Goal: Download file/media

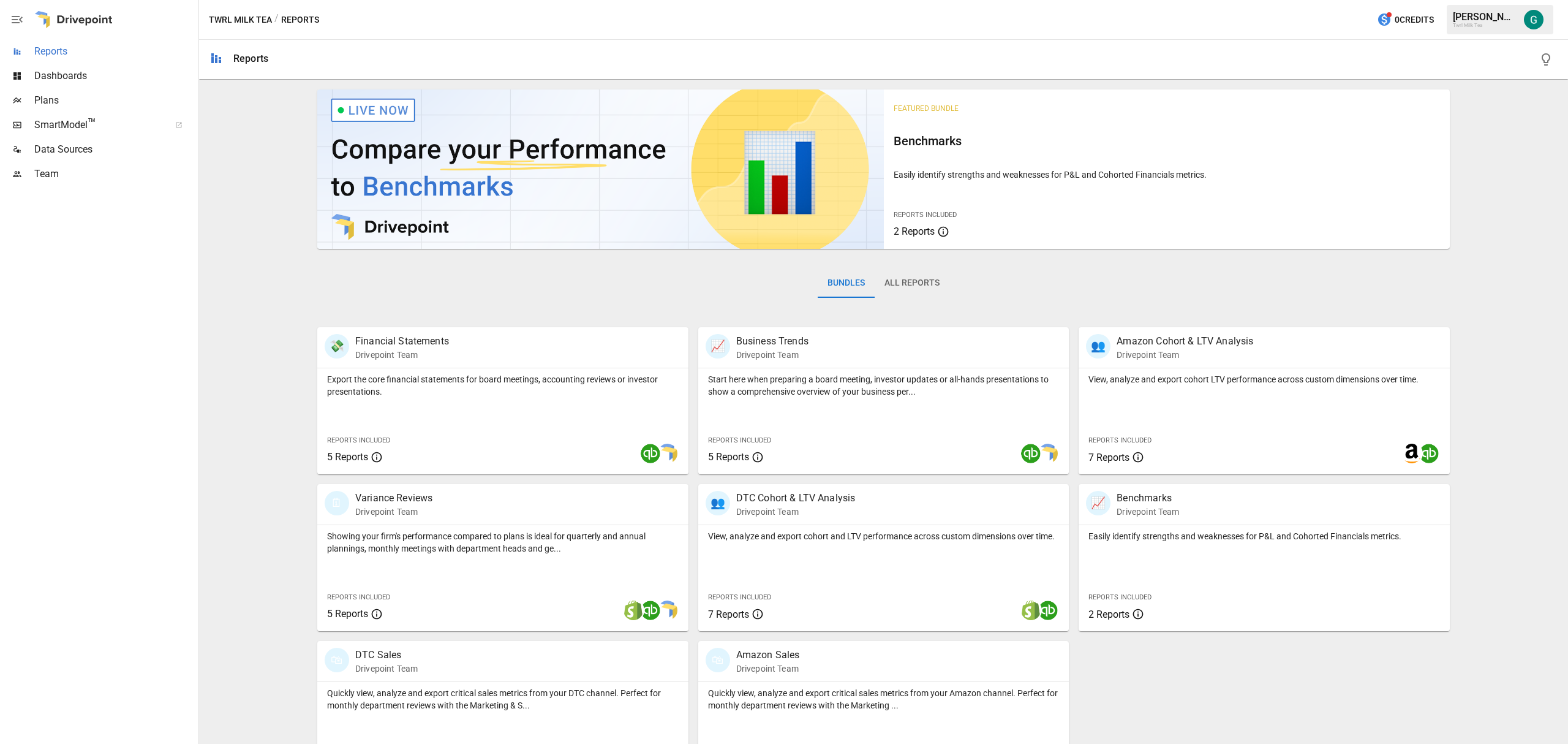
click at [57, 53] on span "Reports" at bounding box center [115, 51] width 162 height 15
click at [355, 663] on p "Drivepoint Team" at bounding box center [387, 669] width 63 height 12
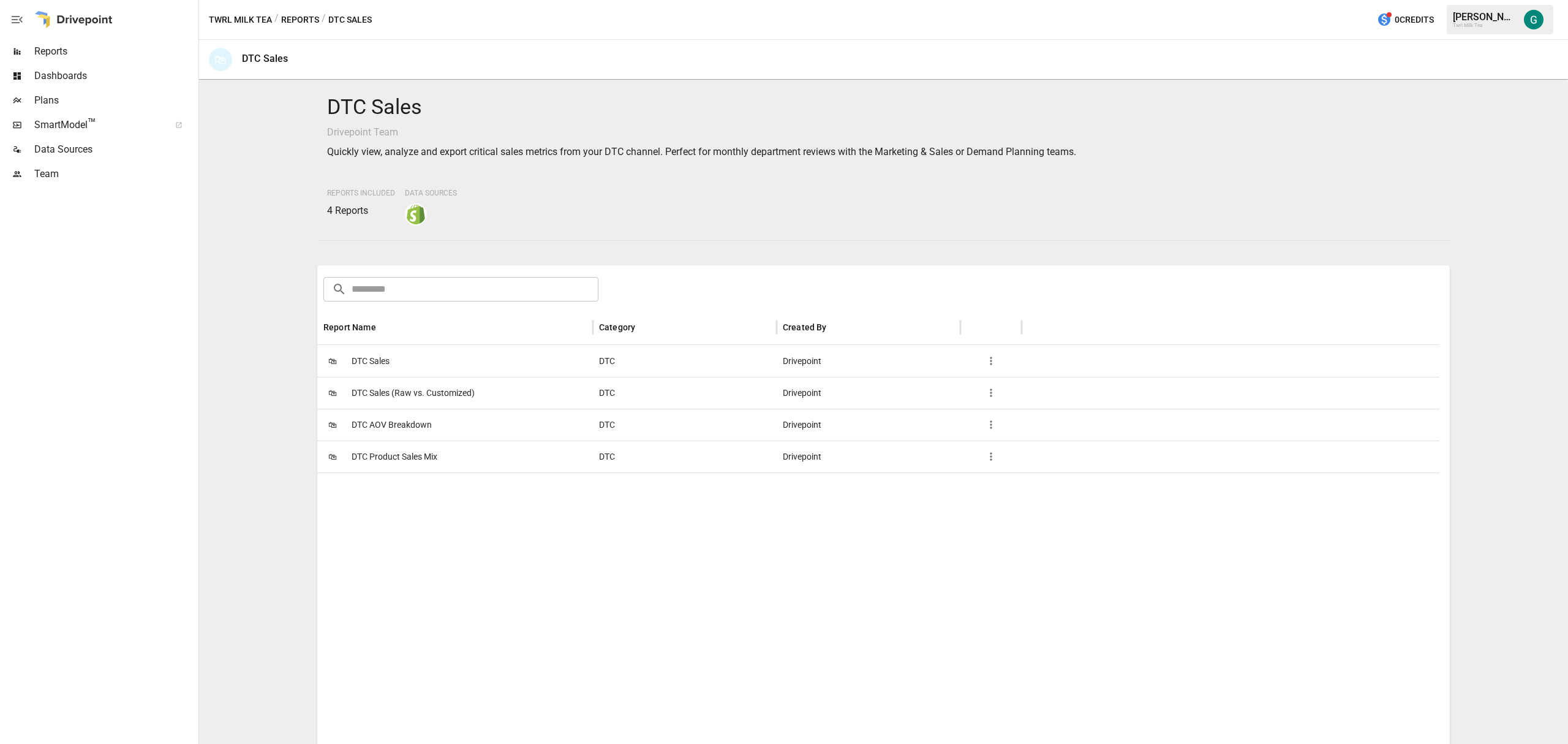
click at [374, 352] on span "DTC Sales" at bounding box center [371, 361] width 38 height 31
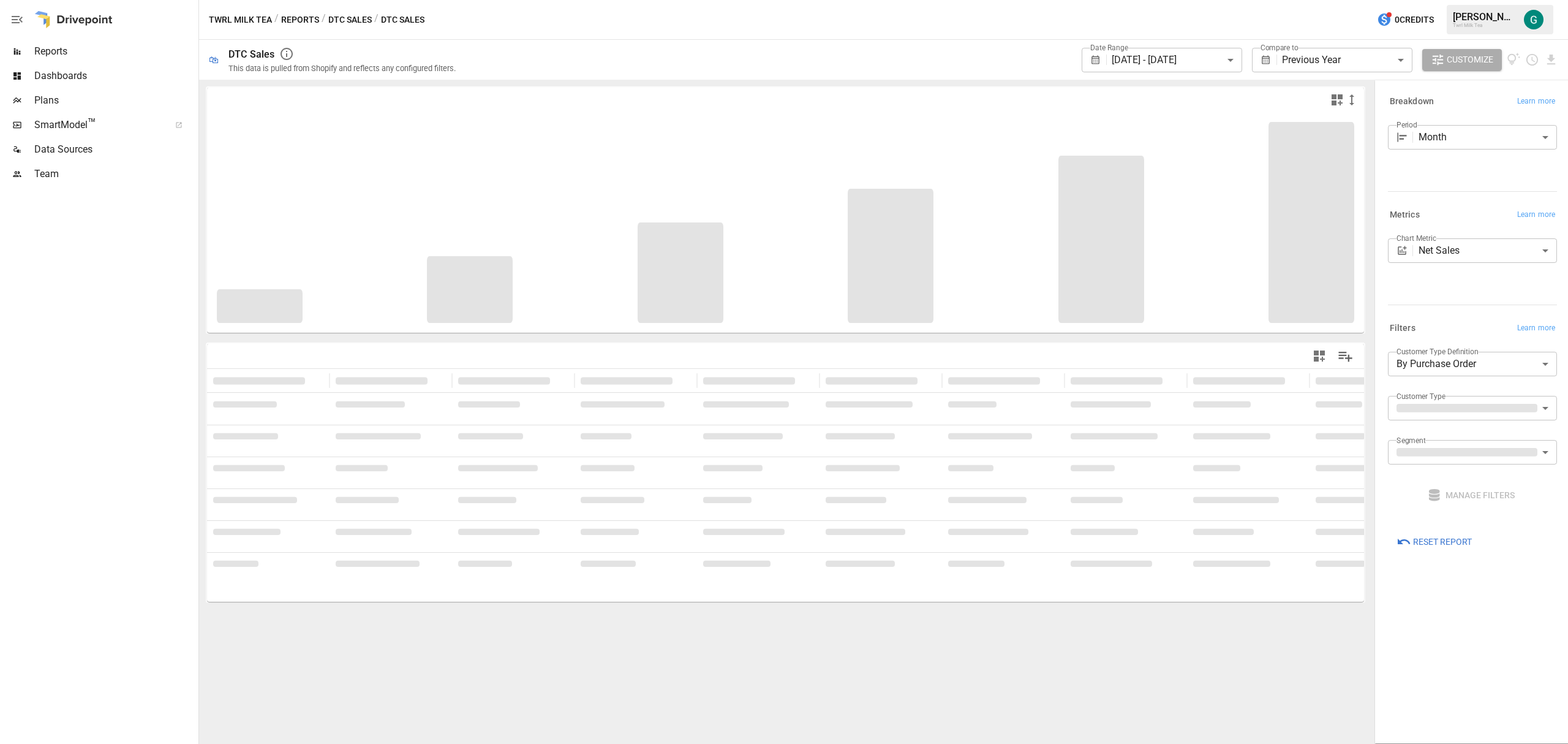
click at [1235, 0] on body "**********" at bounding box center [784, 0] width 1568 height 0
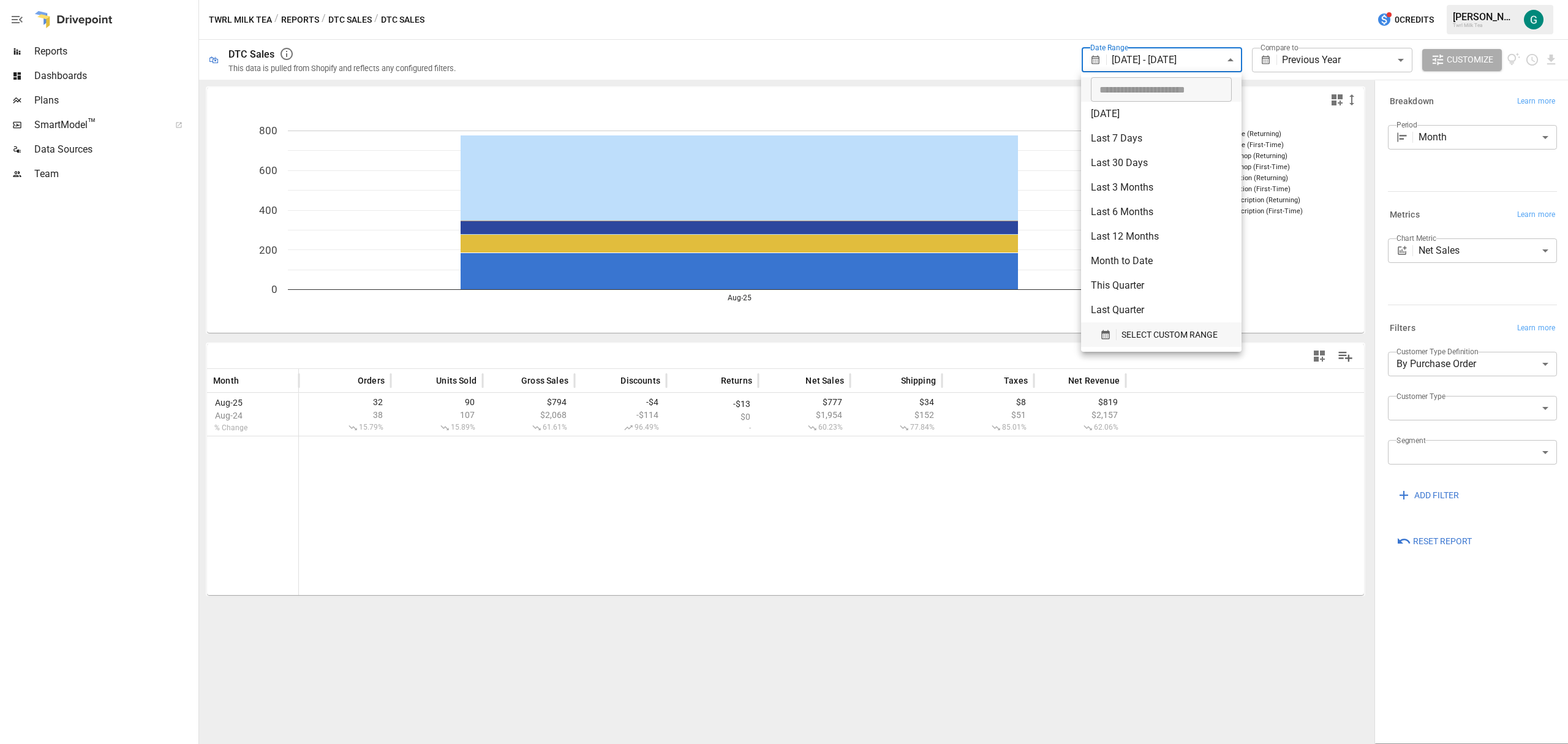
click at [1160, 333] on span "SELECT CUSTOM RANGE" at bounding box center [1170, 335] width 96 height 15
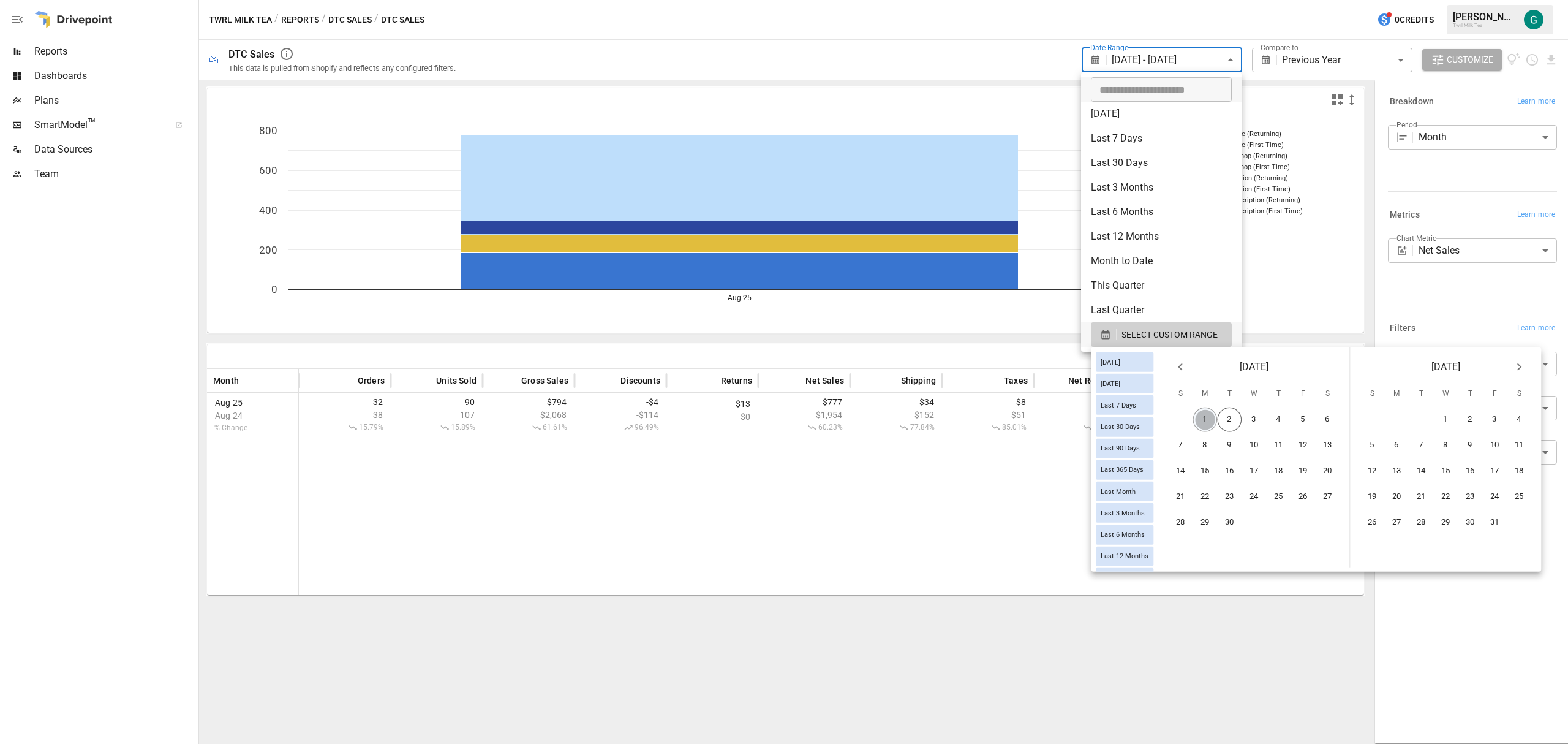
click at [1213, 418] on button "1" at bounding box center [1205, 419] width 25 height 25
click at [1239, 417] on button "2" at bounding box center [1229, 419] width 25 height 25
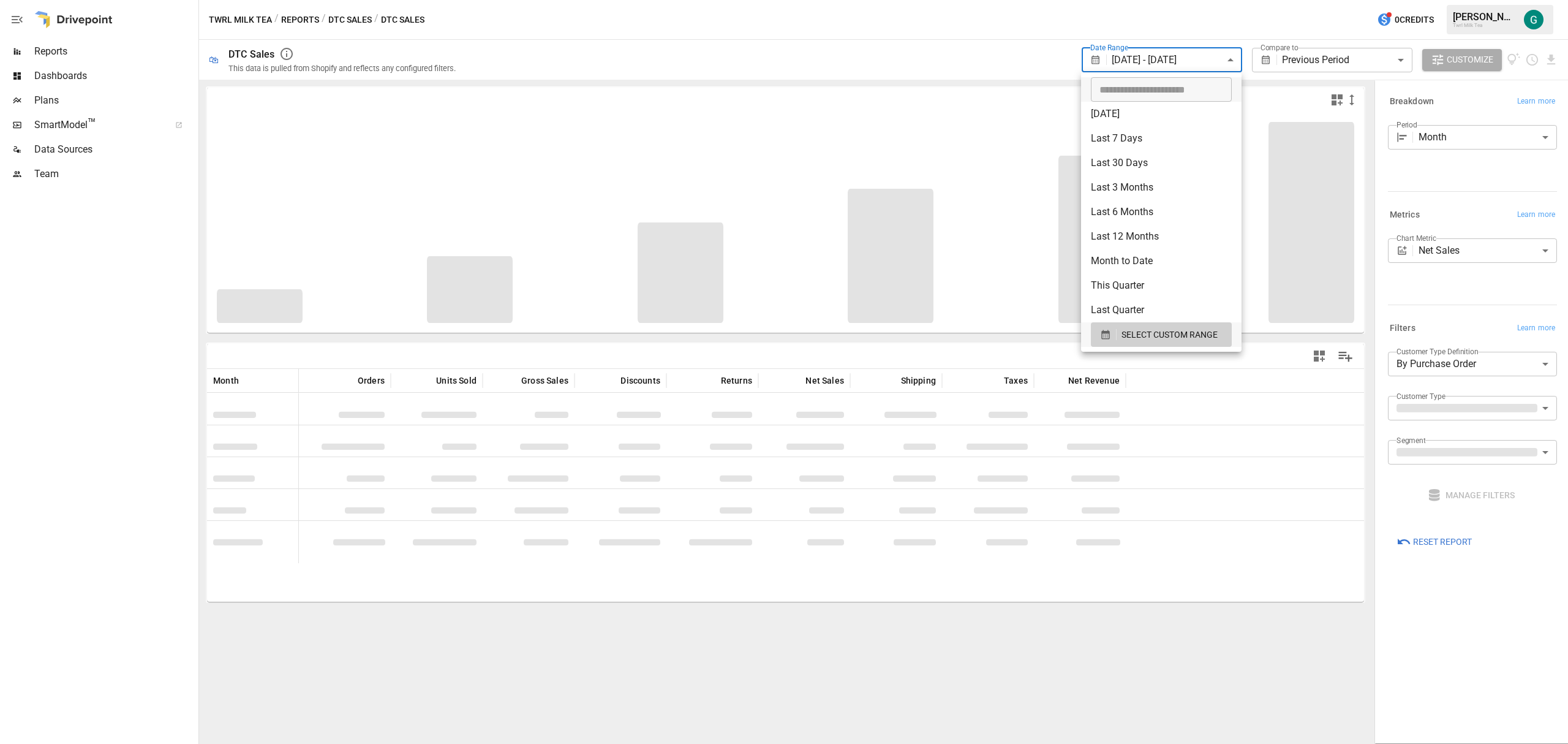
click at [1170, 663] on div at bounding box center [784, 372] width 1568 height 744
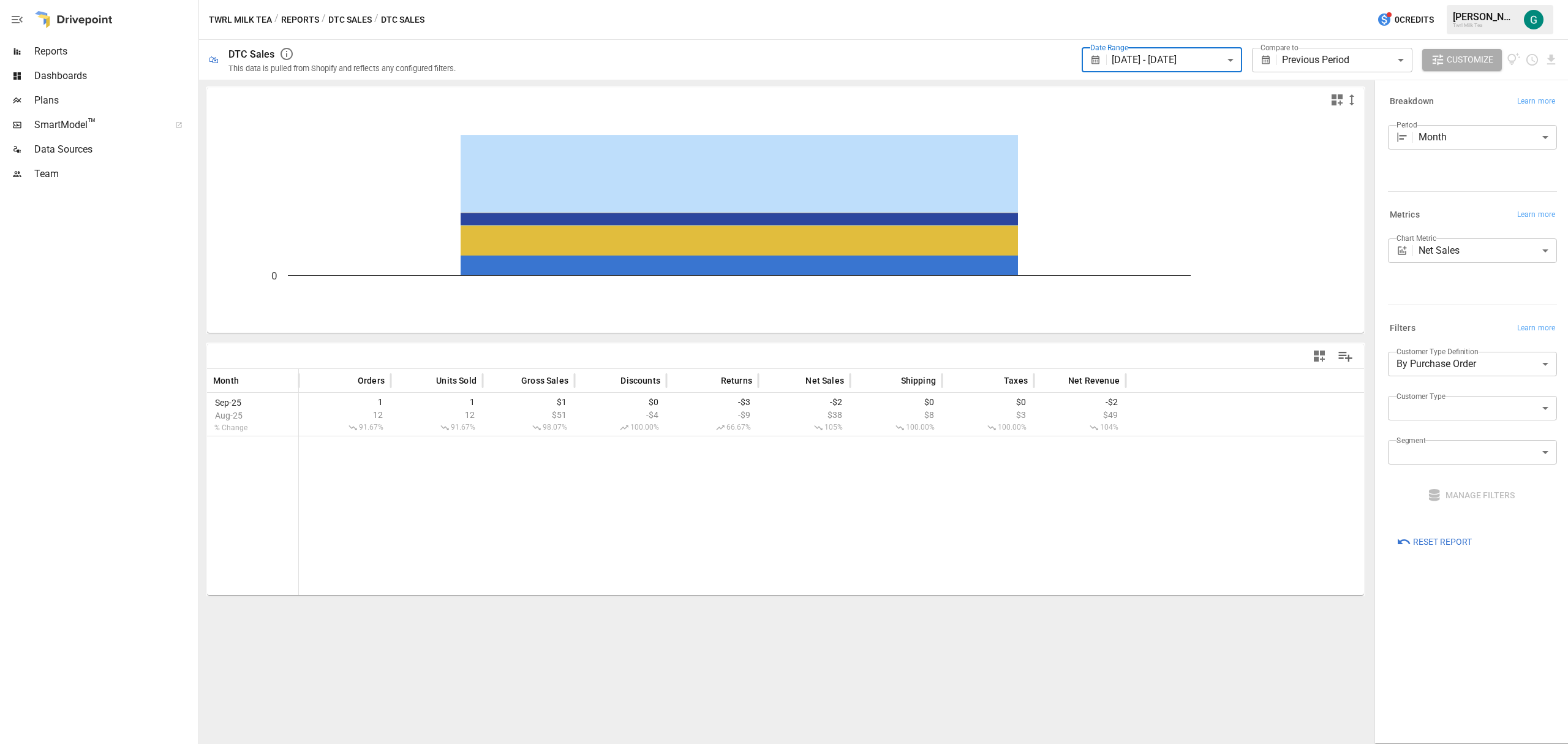
click at [1174, 667] on div "0 -2 Month Orders Units Sold Gross Sales Discounts Returns Net Sales Shipping T…" at bounding box center [786, 411] width 1173 height 664
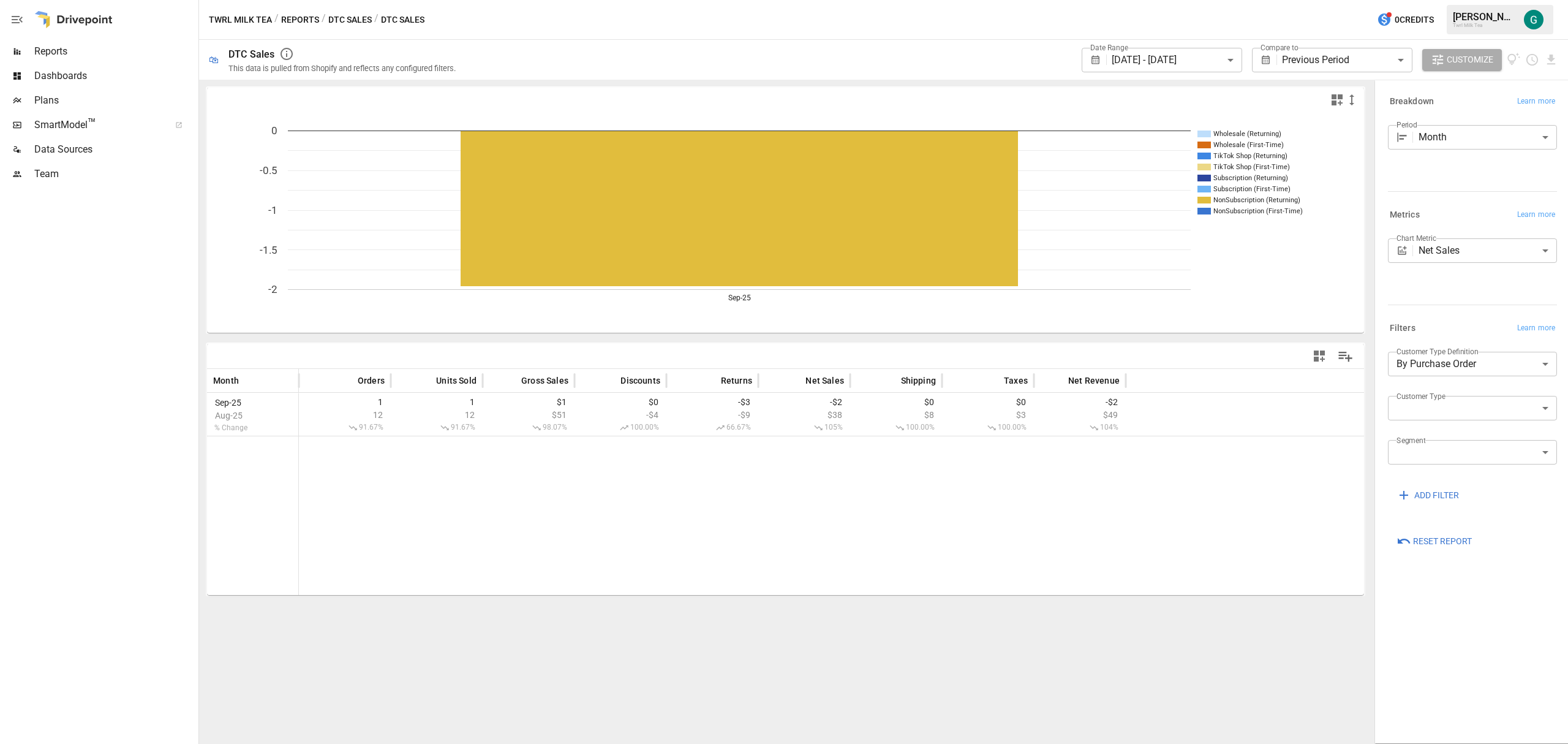
click at [1409, 0] on body "**********" at bounding box center [784, 0] width 1568 height 0
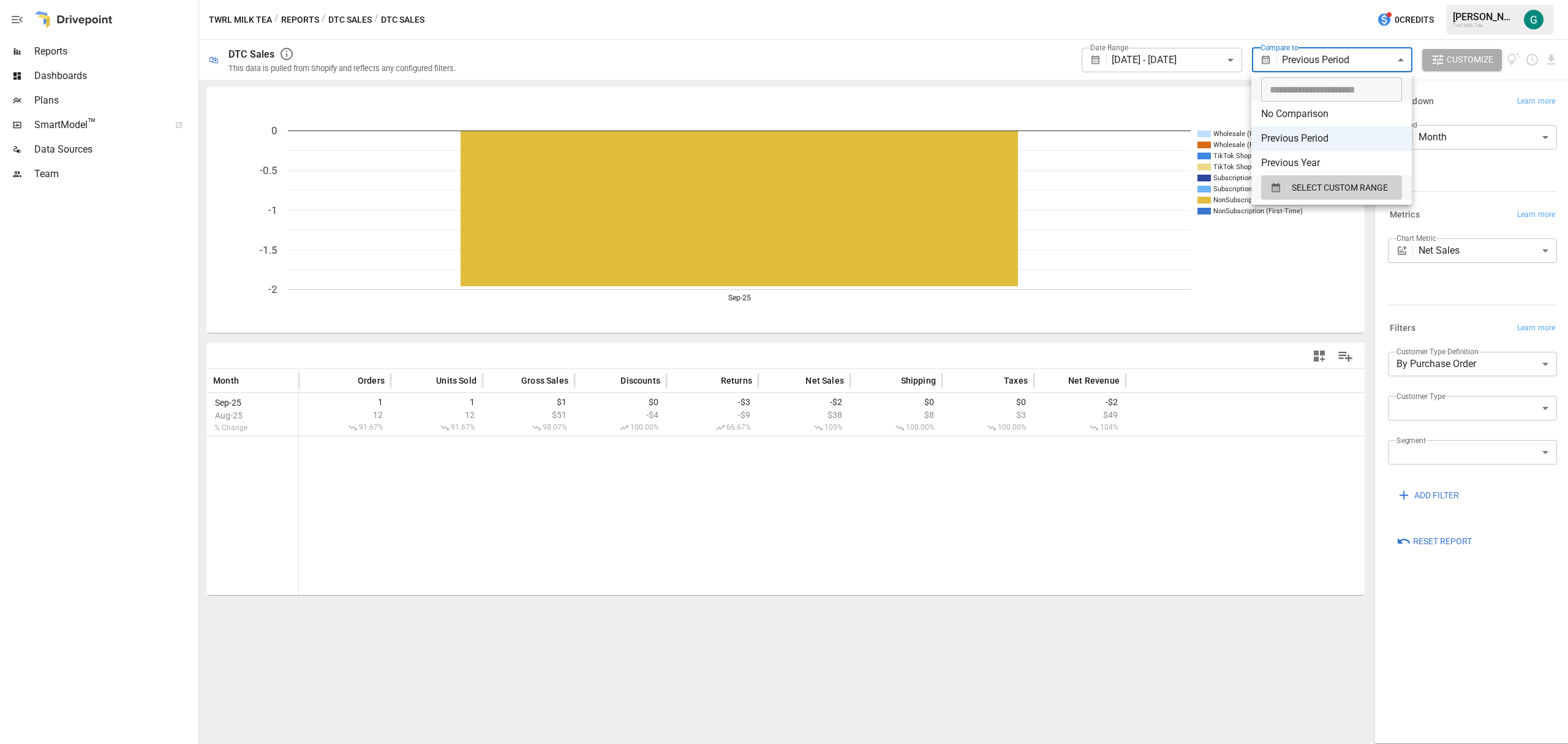
click at [1308, 167] on li "Previous Year" at bounding box center [1331, 163] width 161 height 25
type input "**********"
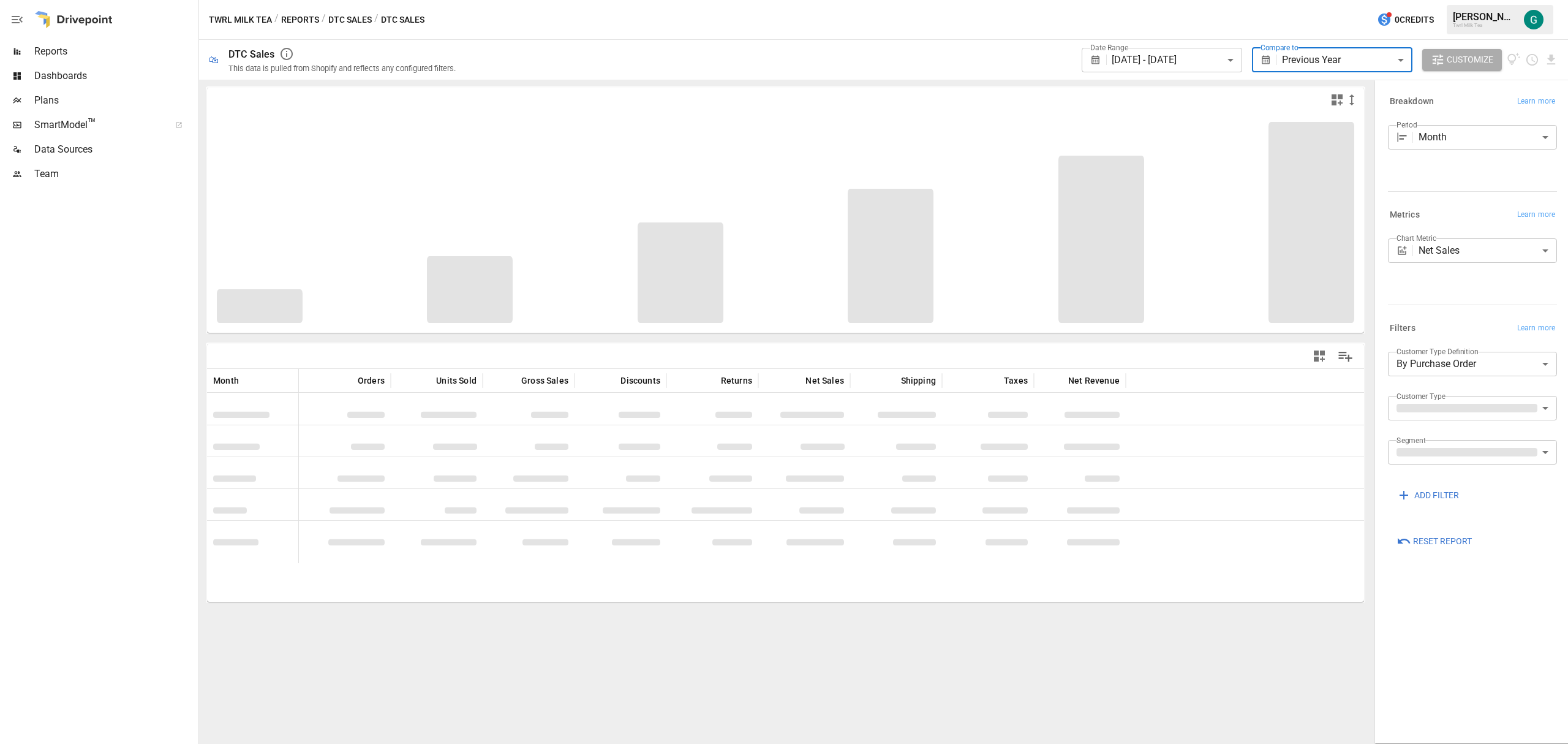
click at [1079, 621] on div "Wholesale (Returning) Wholesale (First-Time) TikTok Shop (Returning) TikTok Sho…" at bounding box center [786, 411] width 1173 height 664
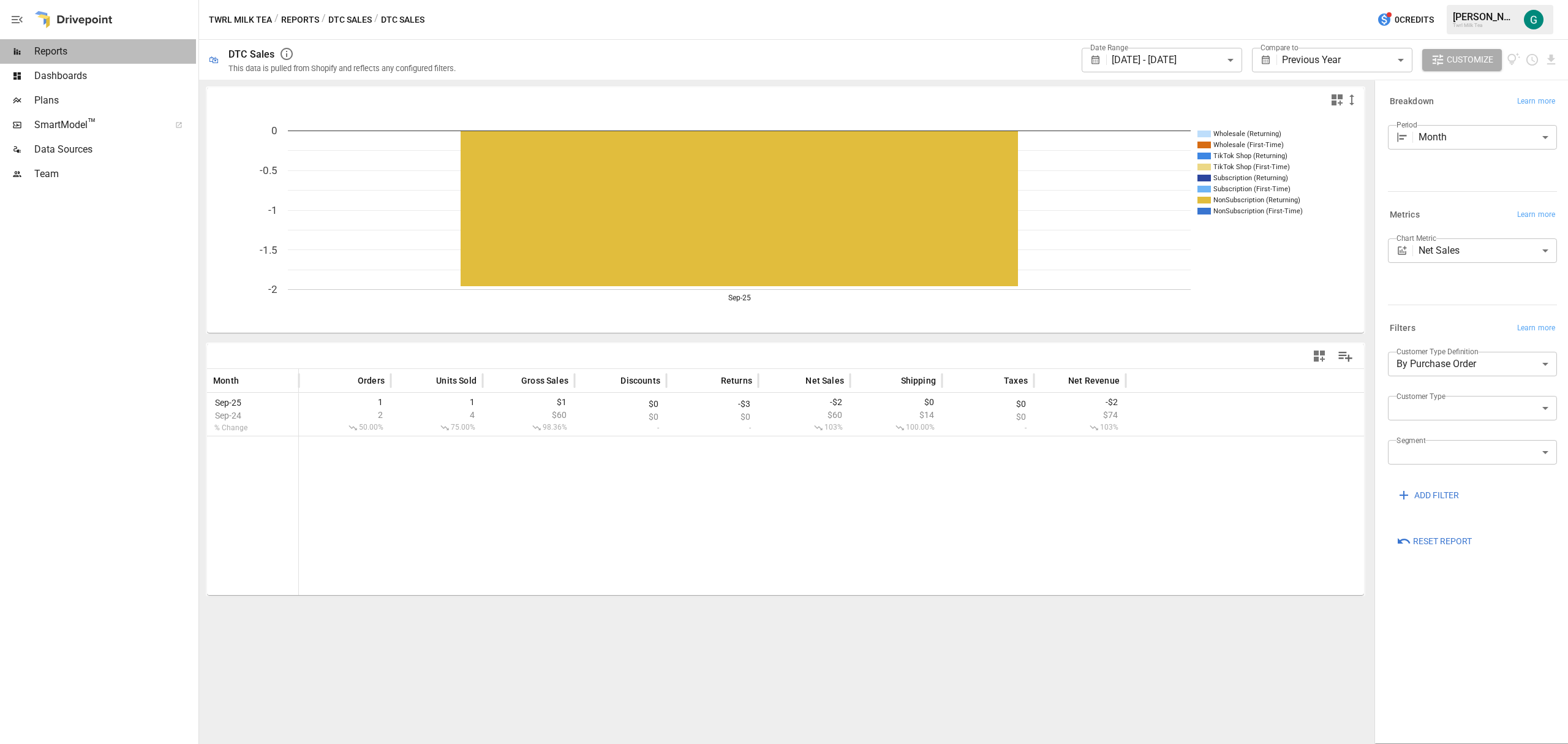
click at [55, 53] on span "Reports" at bounding box center [115, 51] width 162 height 15
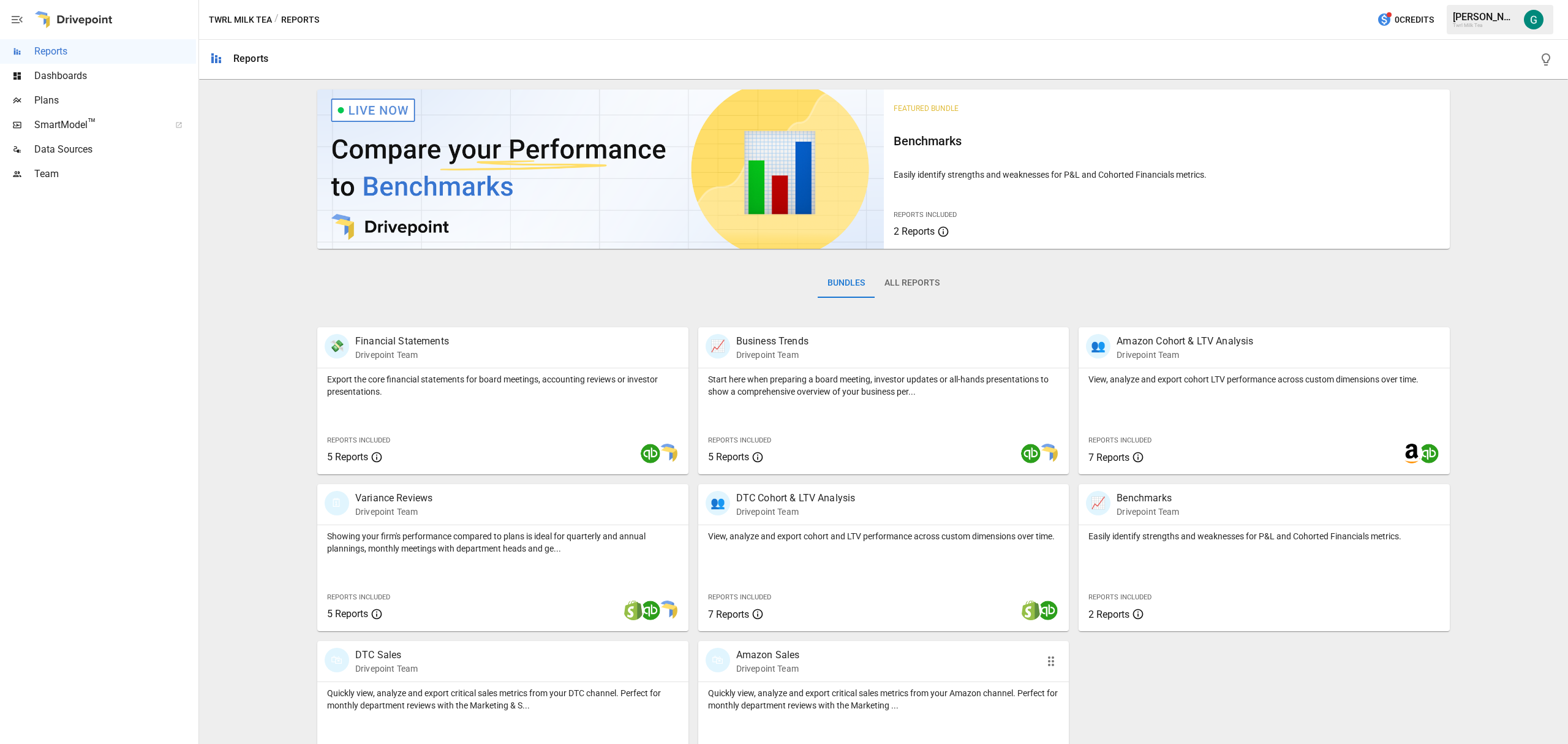
click at [766, 664] on p "Drivepoint Team" at bounding box center [768, 669] width 64 height 12
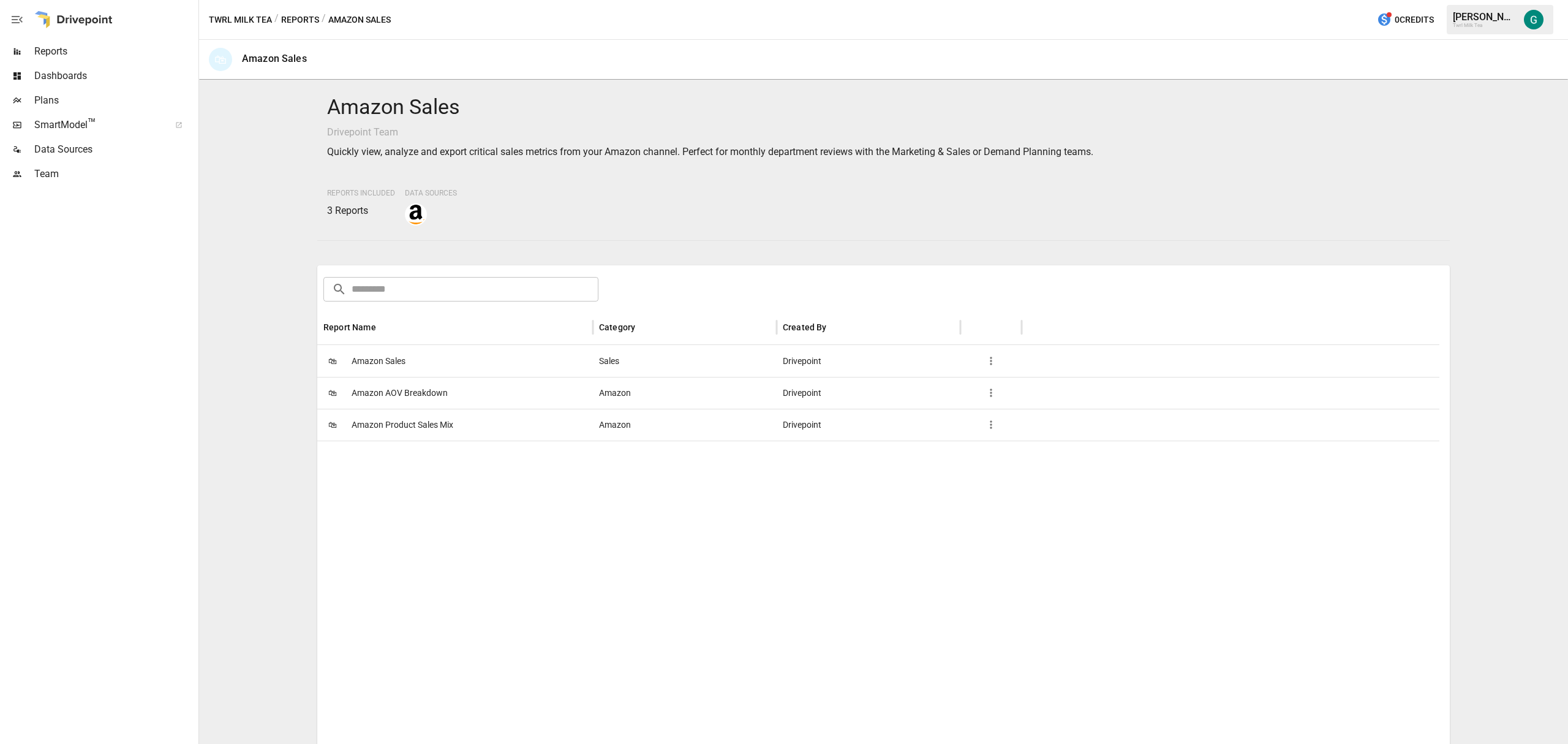
click at [416, 424] on span "Amazon Product Sales Mix" at bounding box center [402, 425] width 102 height 31
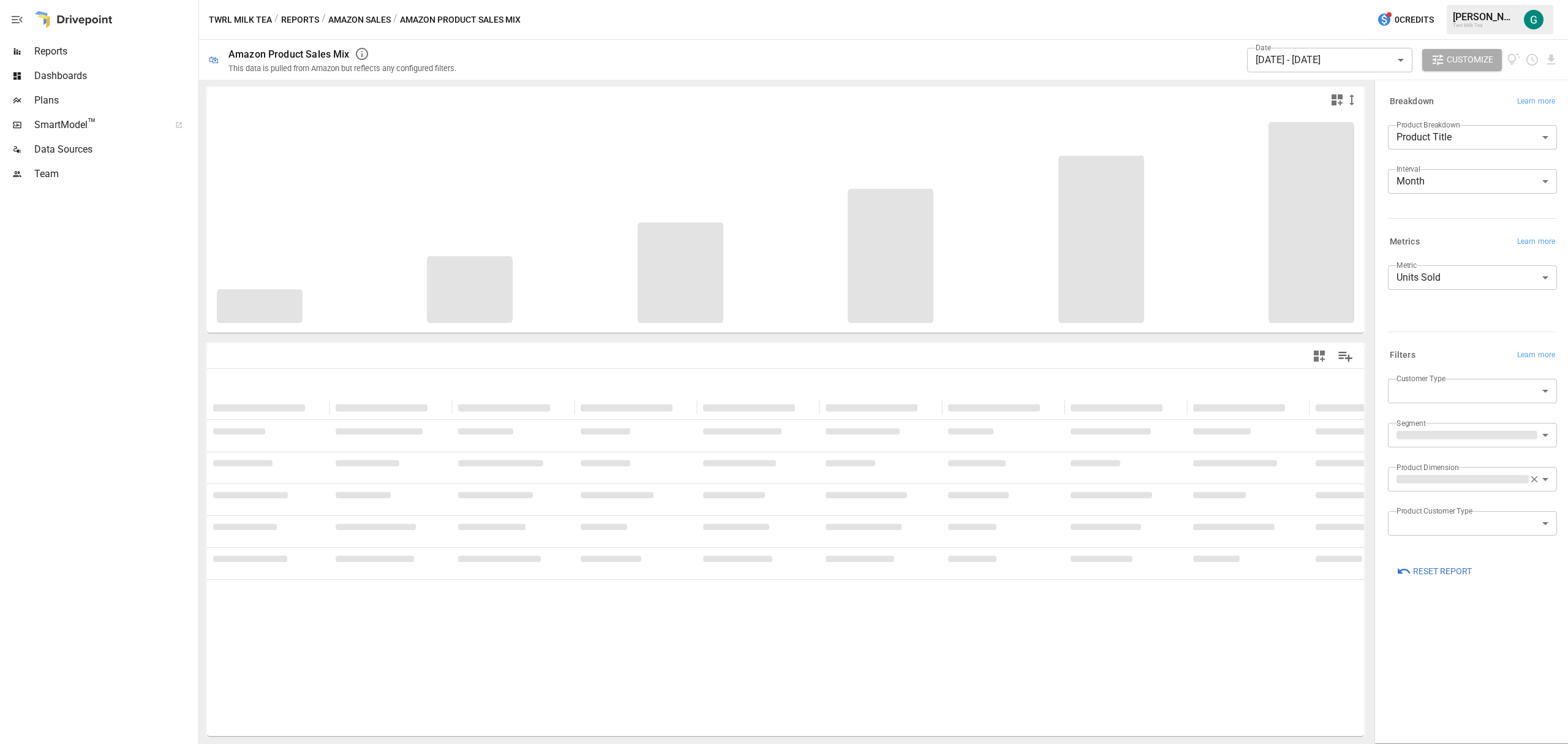
click at [1393, 0] on body "**********" at bounding box center [784, 0] width 1568 height 0
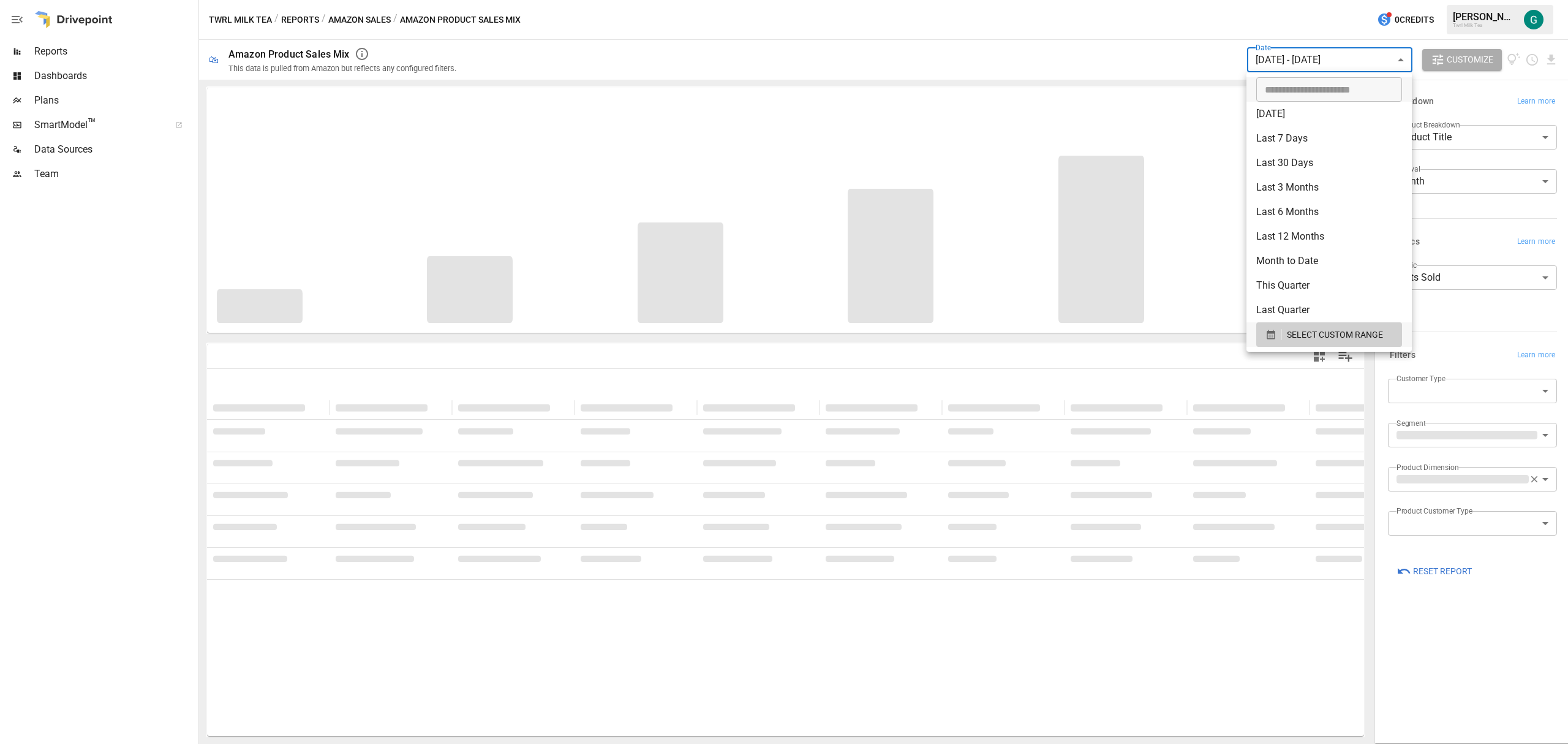
click at [1277, 357] on div at bounding box center [784, 372] width 1568 height 744
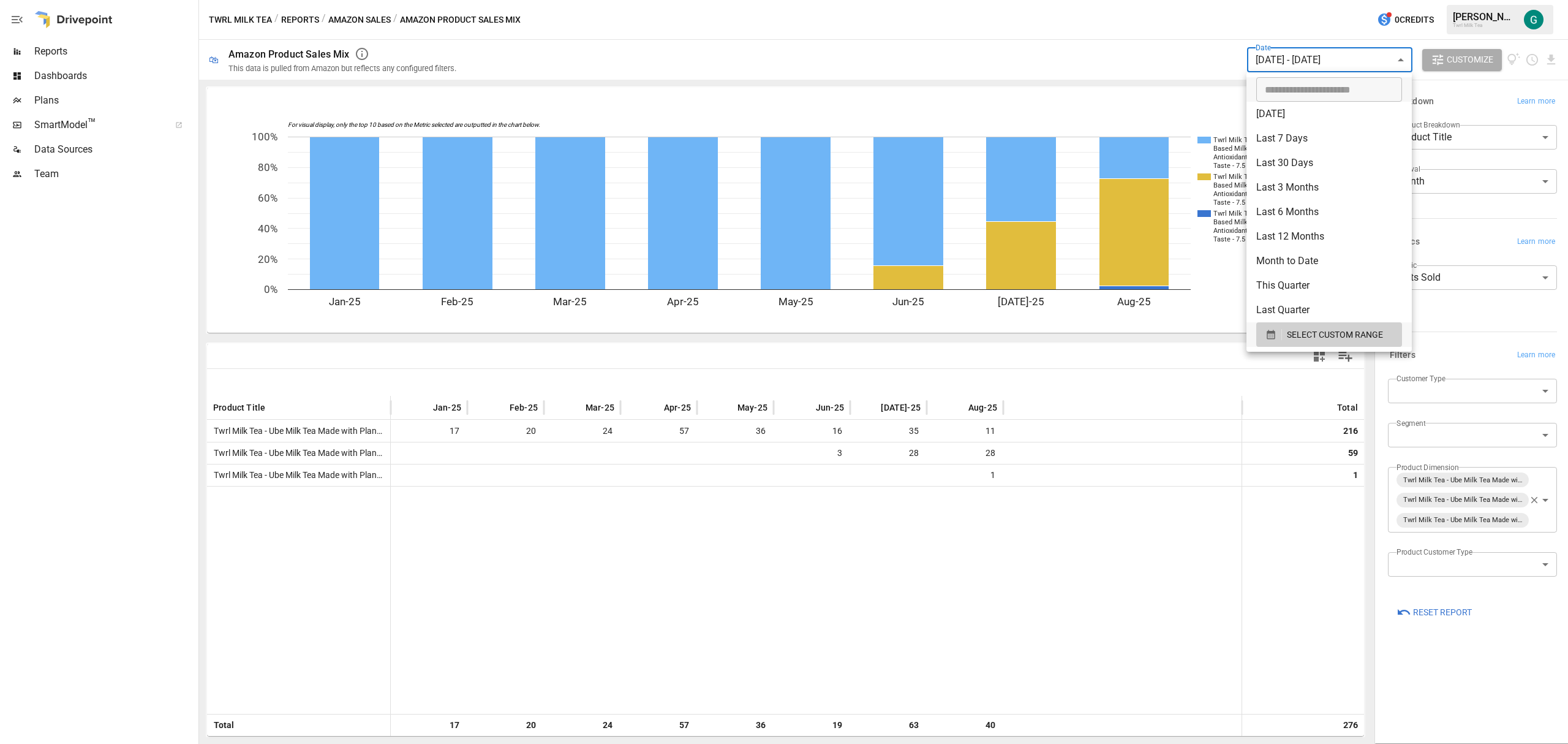
click at [1395, 0] on body "Reports Dashboards Plans SmartModel ™ Data Sources Team Twrl Milk Tea / Reports…" at bounding box center [784, 0] width 1568 height 0
click at [1294, 329] on span "SELECT CUSTOM RANGE" at bounding box center [1335, 335] width 96 height 15
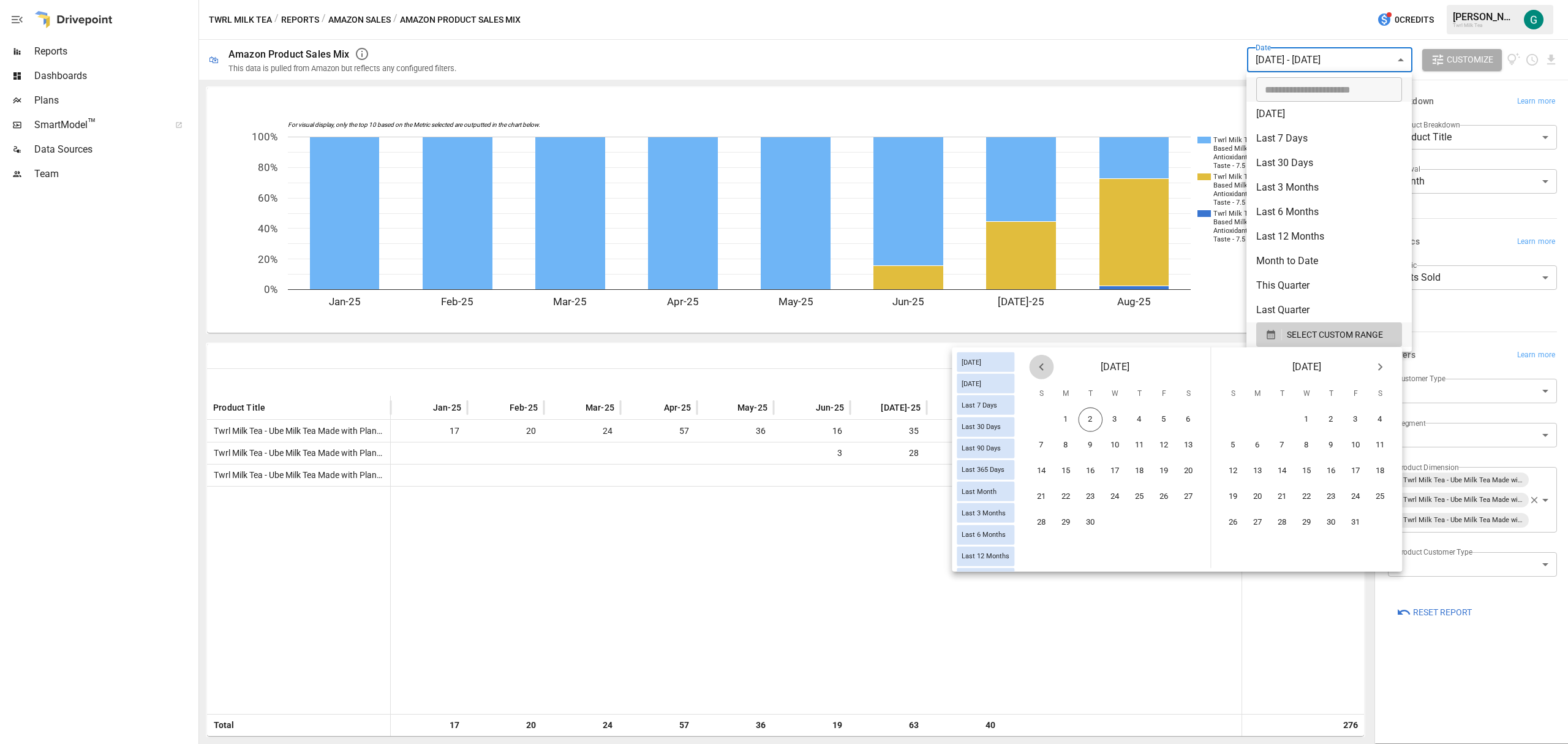
click at [1045, 371] on icon "Previous month" at bounding box center [1041, 367] width 15 height 15
click at [1158, 417] on button "1" at bounding box center [1164, 419] width 25 height 25
click at [1044, 542] on button "31" at bounding box center [1041, 548] width 25 height 25
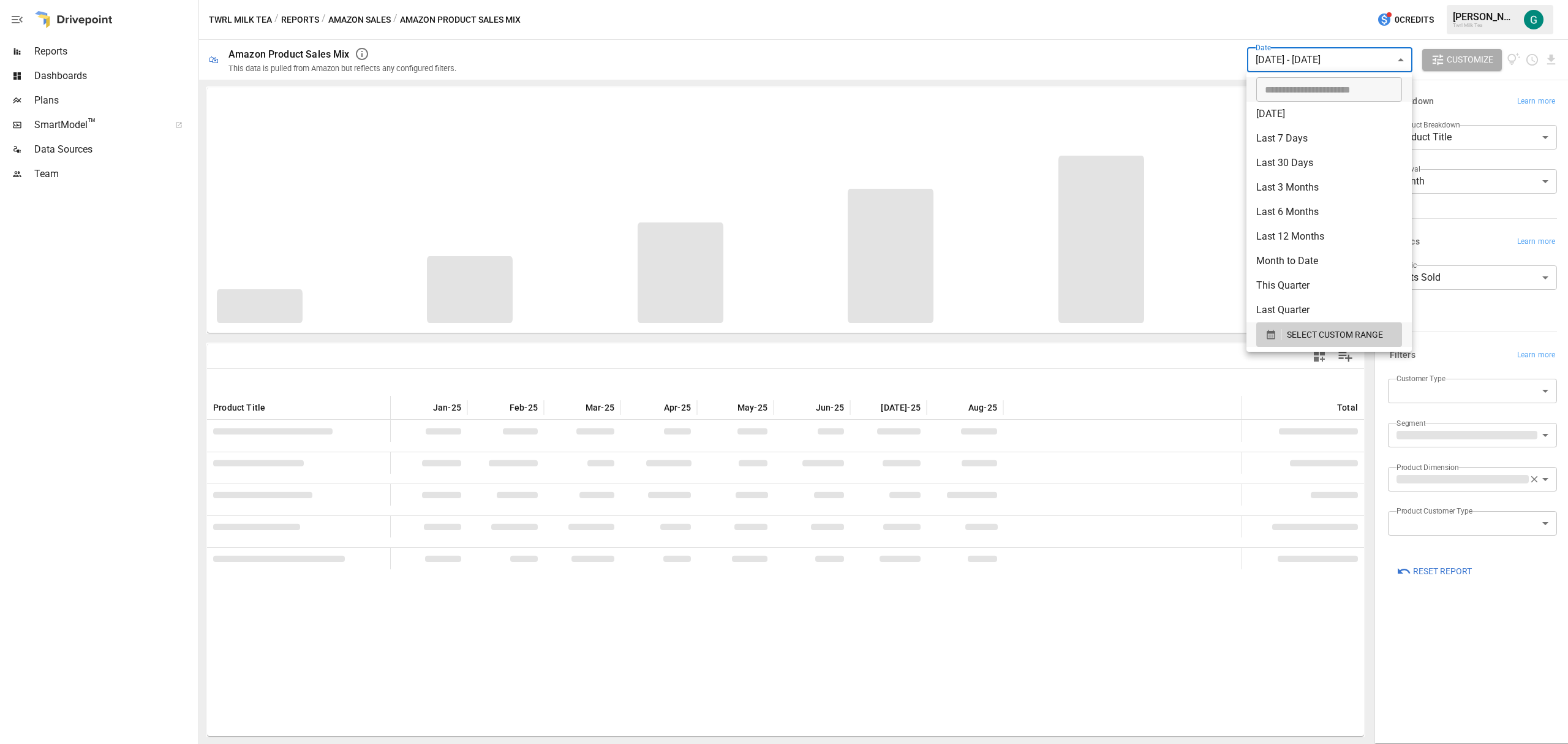
click at [1040, 543] on div at bounding box center [784, 372] width 1568 height 744
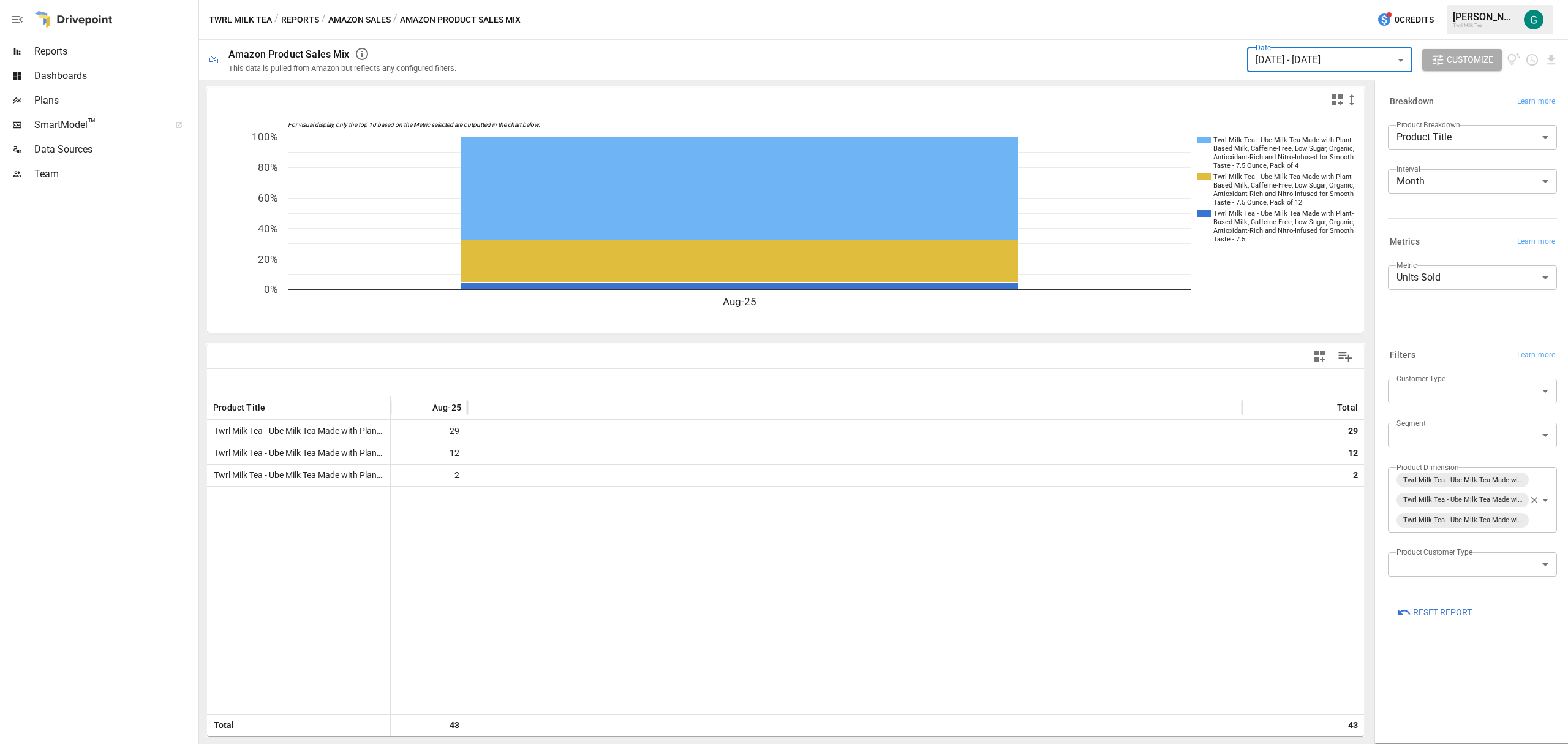
click at [1532, 501] on icon "button" at bounding box center [1535, 499] width 7 height 7
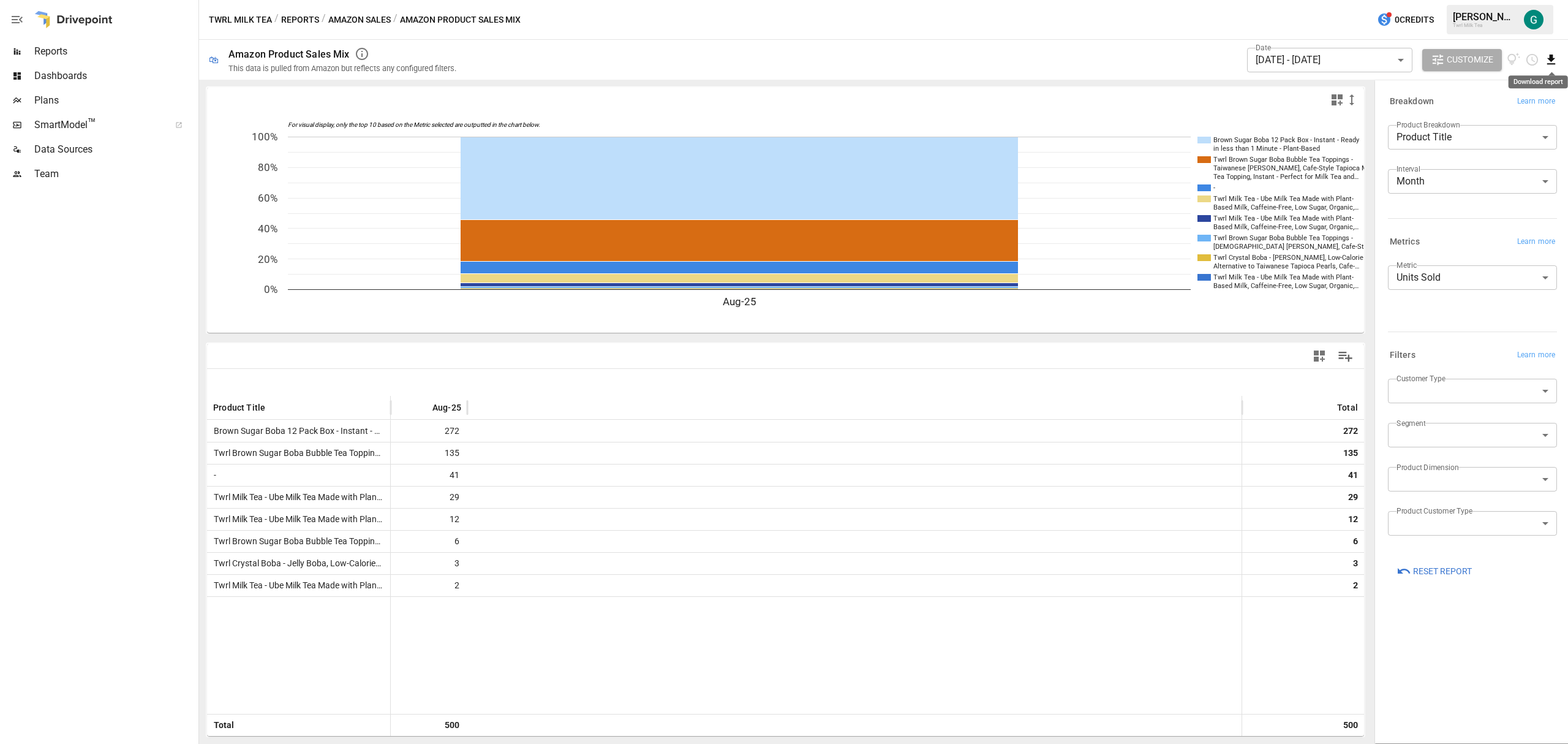
click at [1551, 65] on icon "Download report" at bounding box center [1551, 59] width 14 height 14
click at [1509, 107] on li "Download as CSV" at bounding box center [1510, 108] width 97 height 25
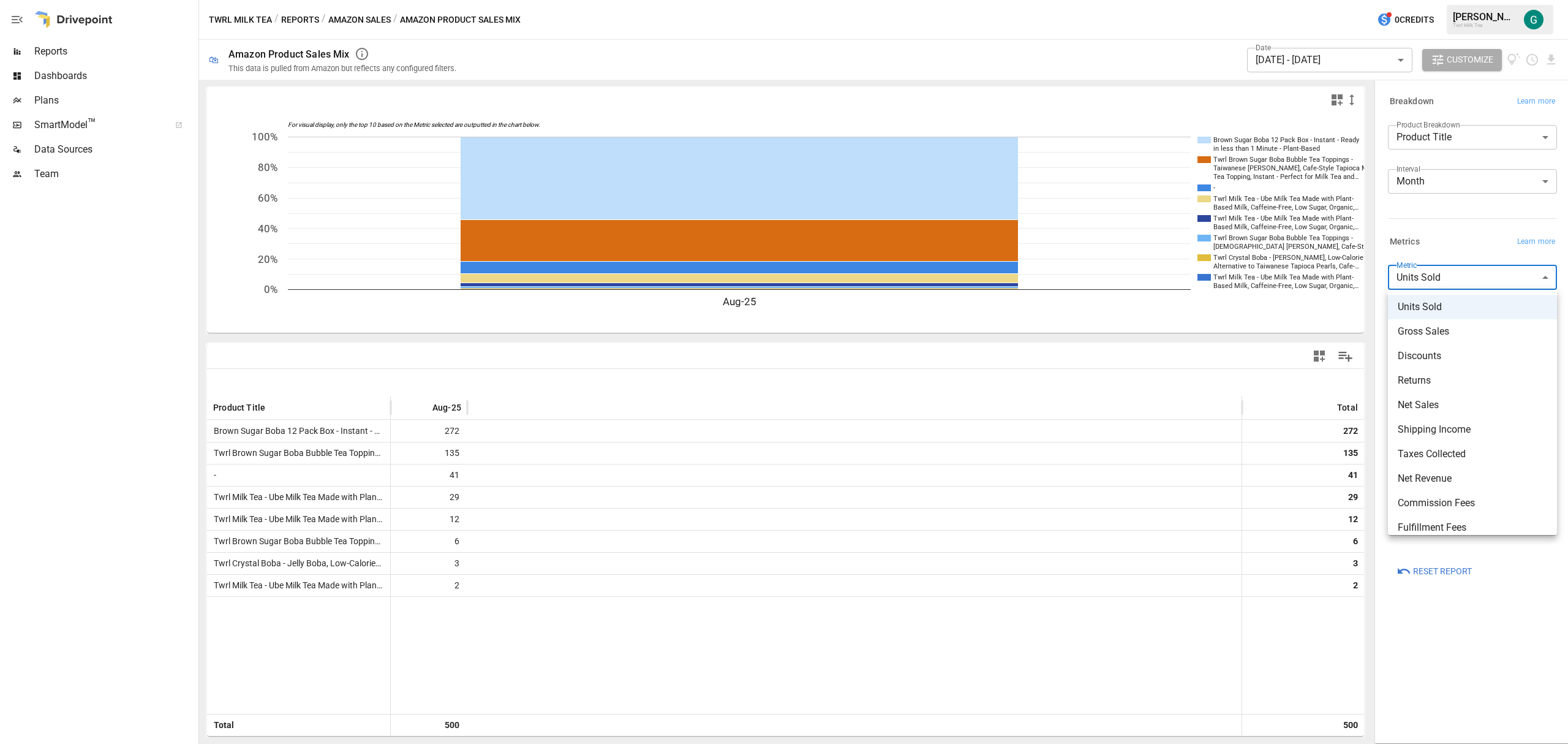
click at [1541, 0] on body "Reports Dashboards Plans SmartModel ™ Data Sources Team Twrl Milk Tea / Reports…" at bounding box center [784, 0] width 1568 height 0
click at [1438, 327] on span "Gross Sales" at bounding box center [1472, 331] width 149 height 15
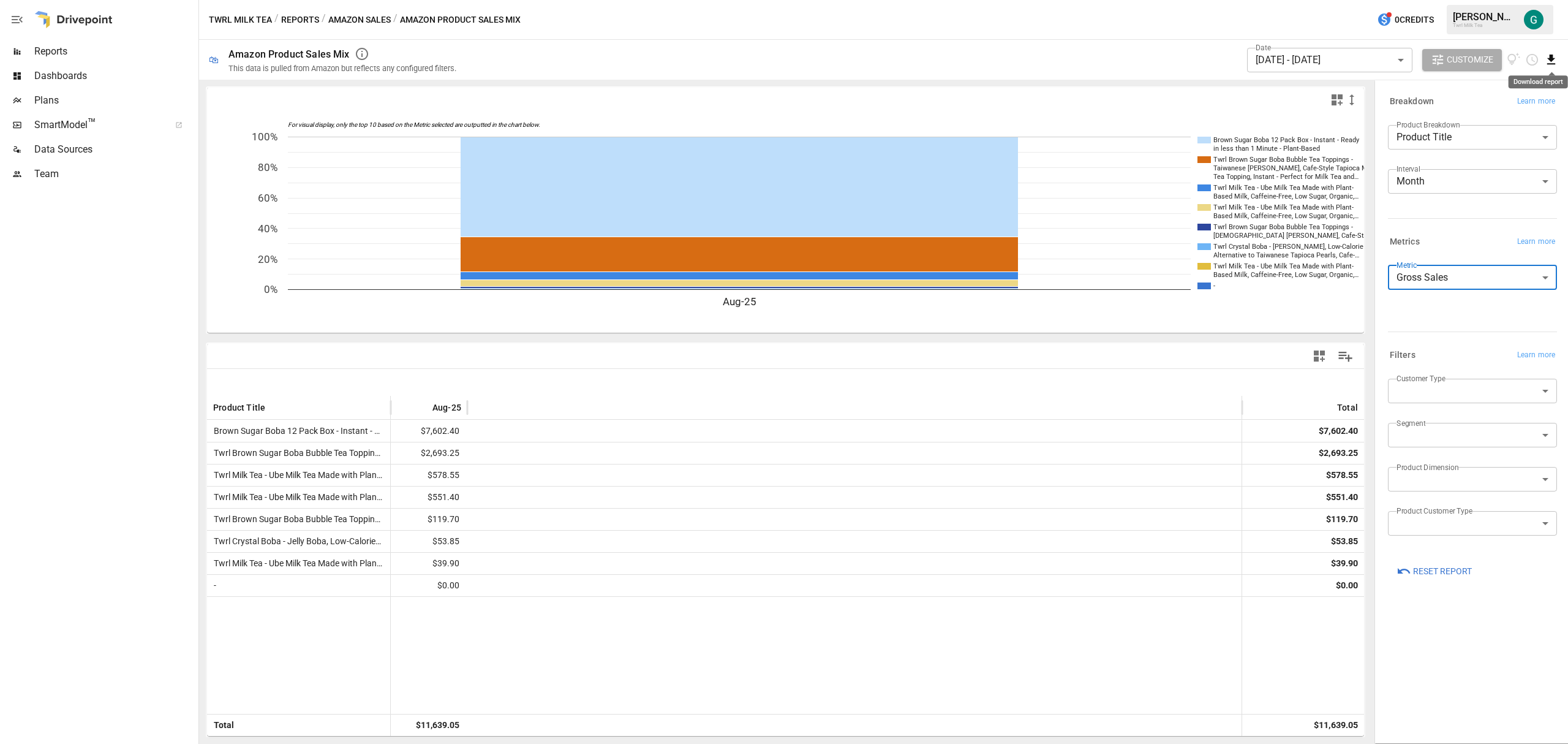
click at [1552, 62] on icon "Download report" at bounding box center [1551, 59] width 14 height 14
click at [1511, 105] on li "Download as CSV" at bounding box center [1510, 108] width 97 height 25
click at [1399, 0] on body "Reports Dashboards Plans SmartModel ™ Data Sources Team Twrl Milk Tea / Reports…" at bounding box center [784, 0] width 1568 height 0
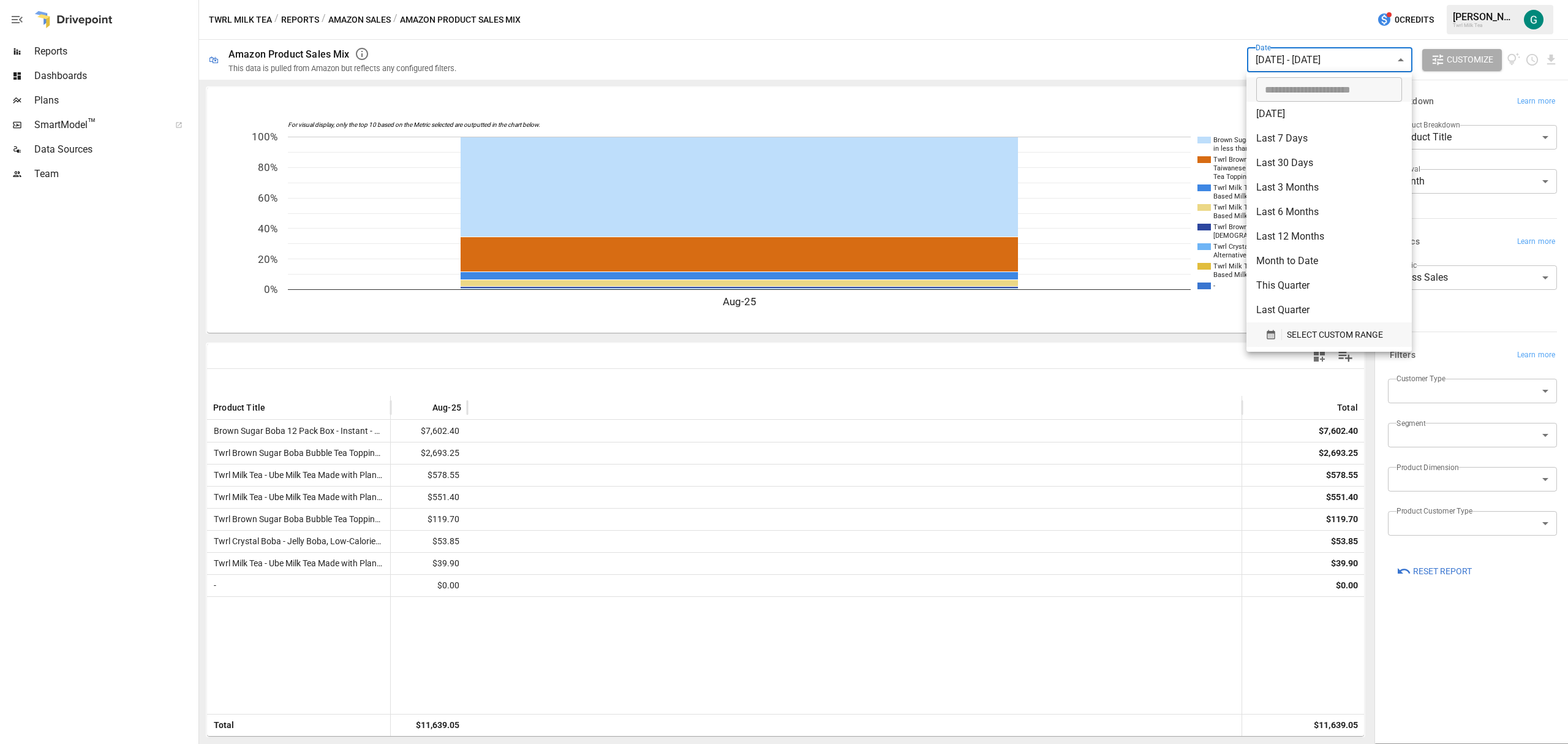
click at [1309, 339] on span "SELECT CUSTOM RANGE" at bounding box center [1335, 335] width 96 height 15
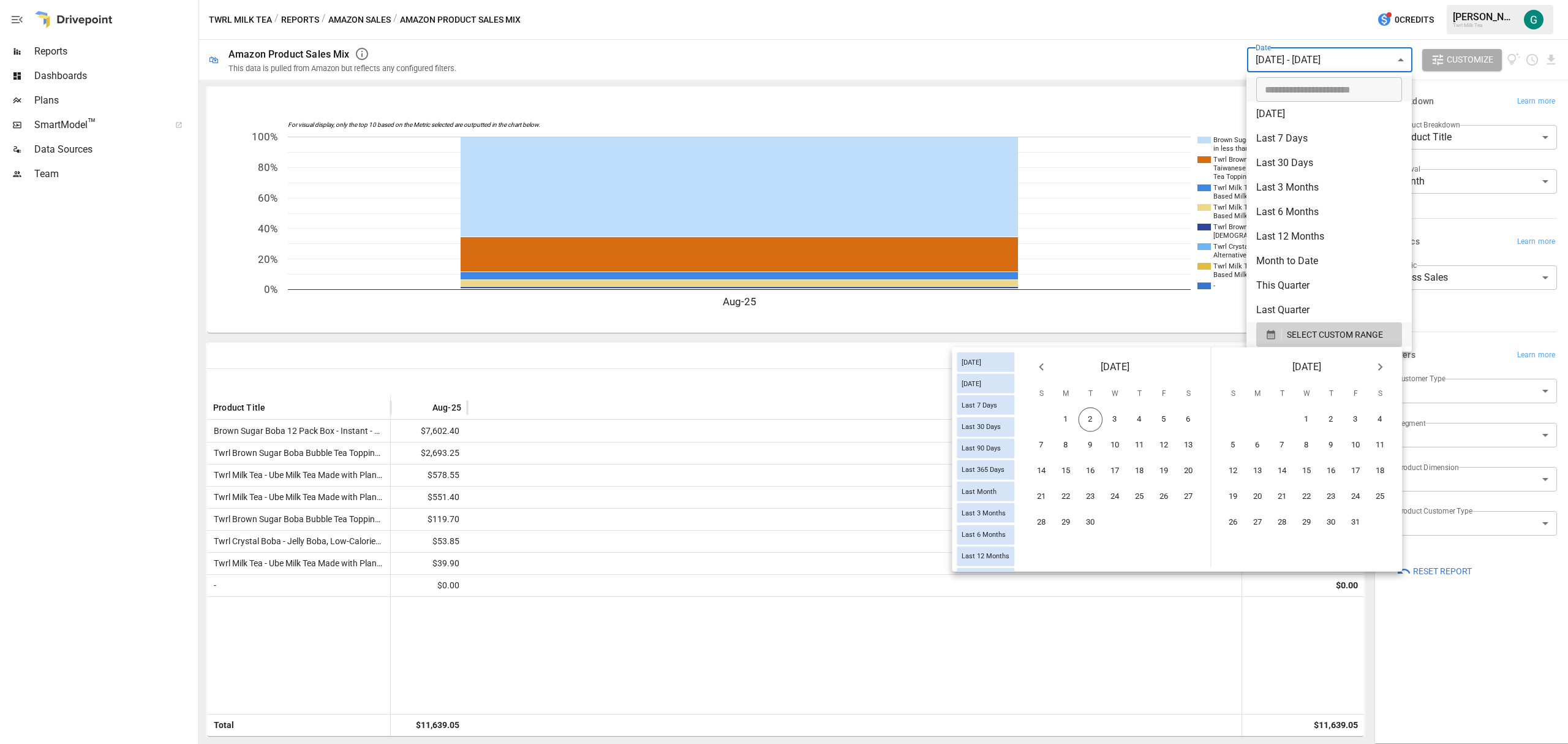
click at [1039, 369] on icon "Previous month" at bounding box center [1041, 367] width 15 height 15
click at [1040, 369] on icon "Previous month" at bounding box center [1041, 367] width 15 height 15
click at [1040, 369] on icon "Previous month" at bounding box center [1041, 367] width 15 height 15
click at [1041, 369] on icon "Previous month" at bounding box center [1041, 367] width 15 height 15
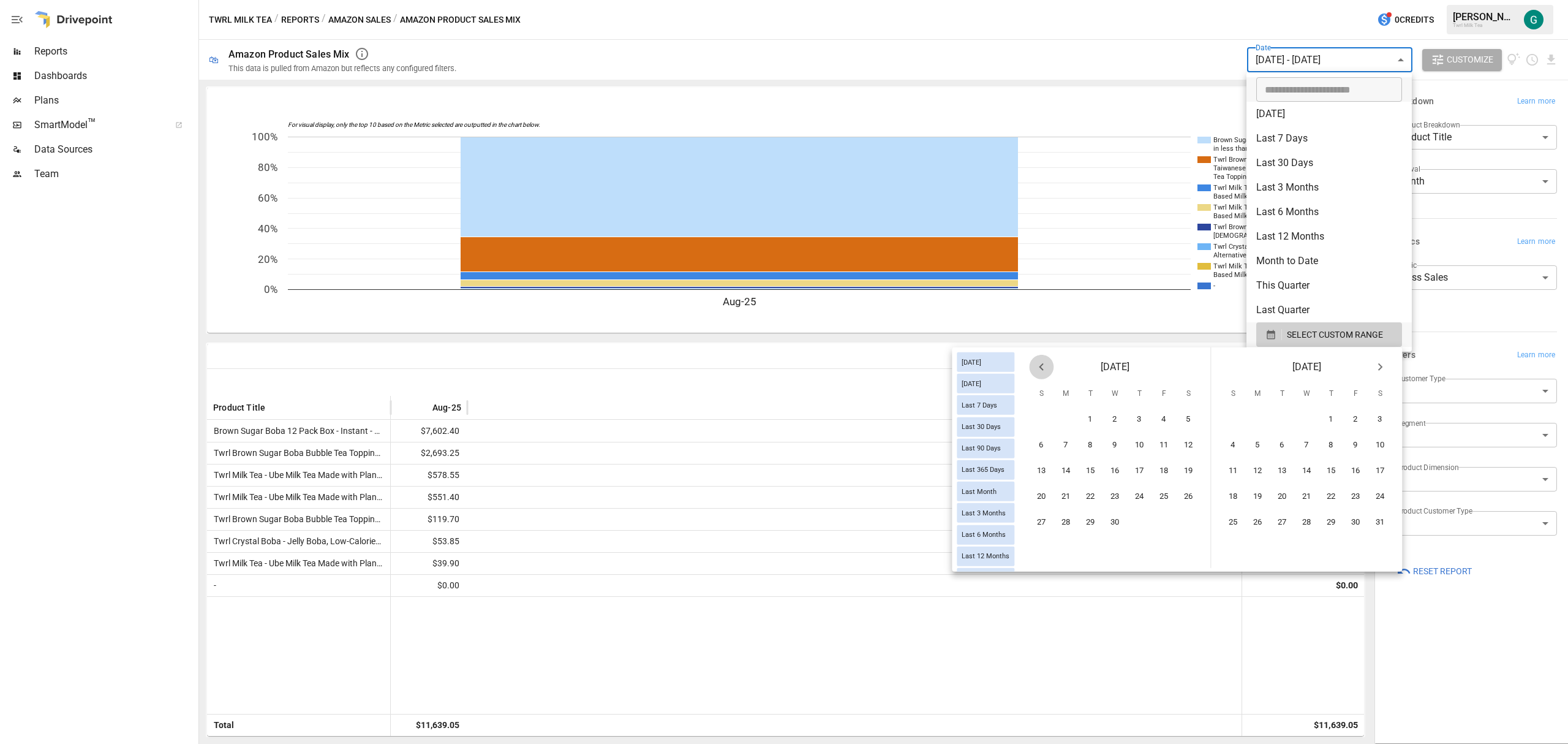
click at [1042, 369] on icon "Previous month" at bounding box center [1041, 367] width 4 height 7
click at [1044, 368] on icon "Previous month" at bounding box center [1041, 367] width 15 height 15
click at [1045, 368] on icon "Previous month" at bounding box center [1041, 367] width 15 height 15
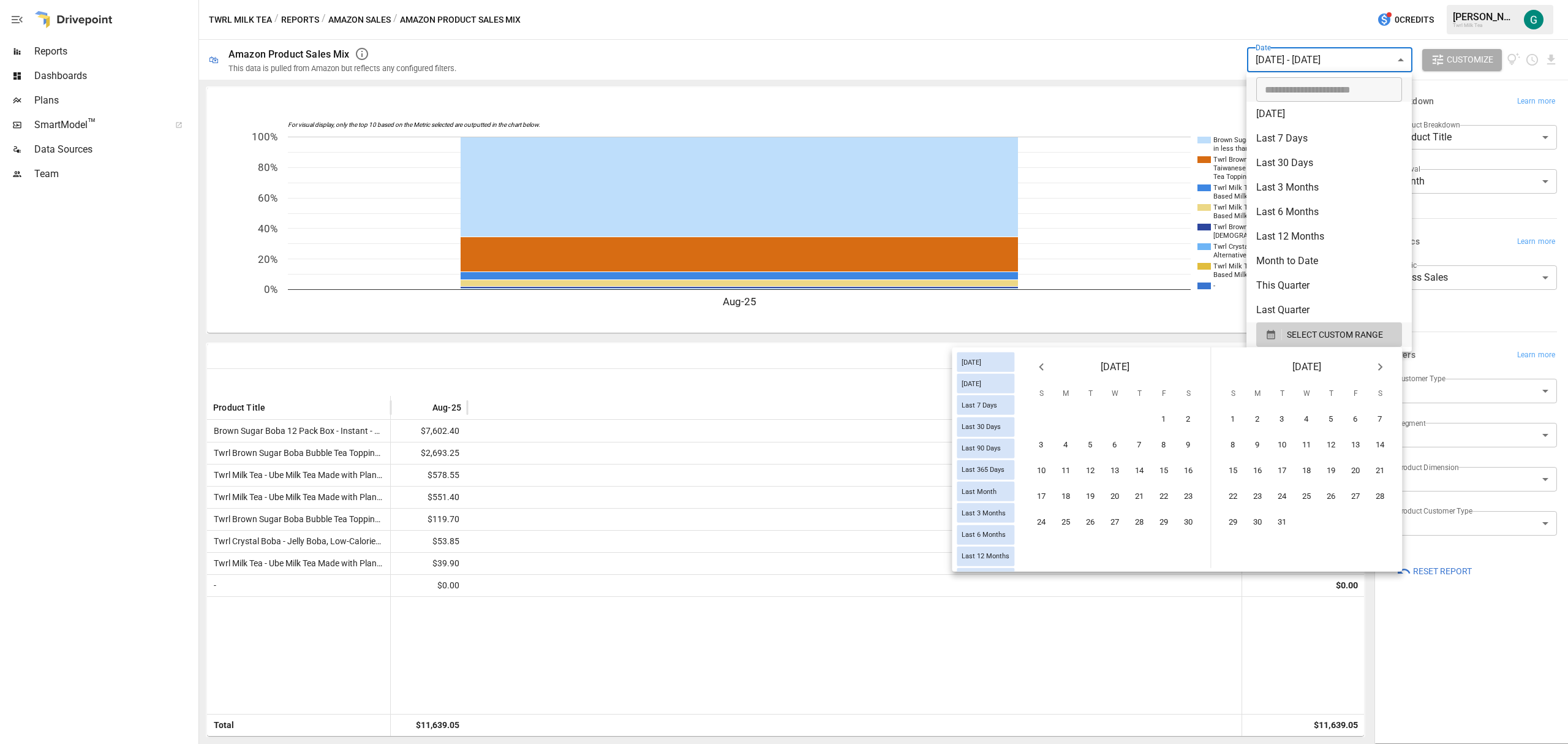
click at [1045, 368] on icon "Previous month" at bounding box center [1041, 367] width 15 height 15
click at [1045, 367] on icon "Previous month" at bounding box center [1041, 367] width 15 height 15
click at [1146, 425] on button "1" at bounding box center [1140, 419] width 25 height 25
click at [1185, 518] on button "31" at bounding box center [1189, 523] width 25 height 25
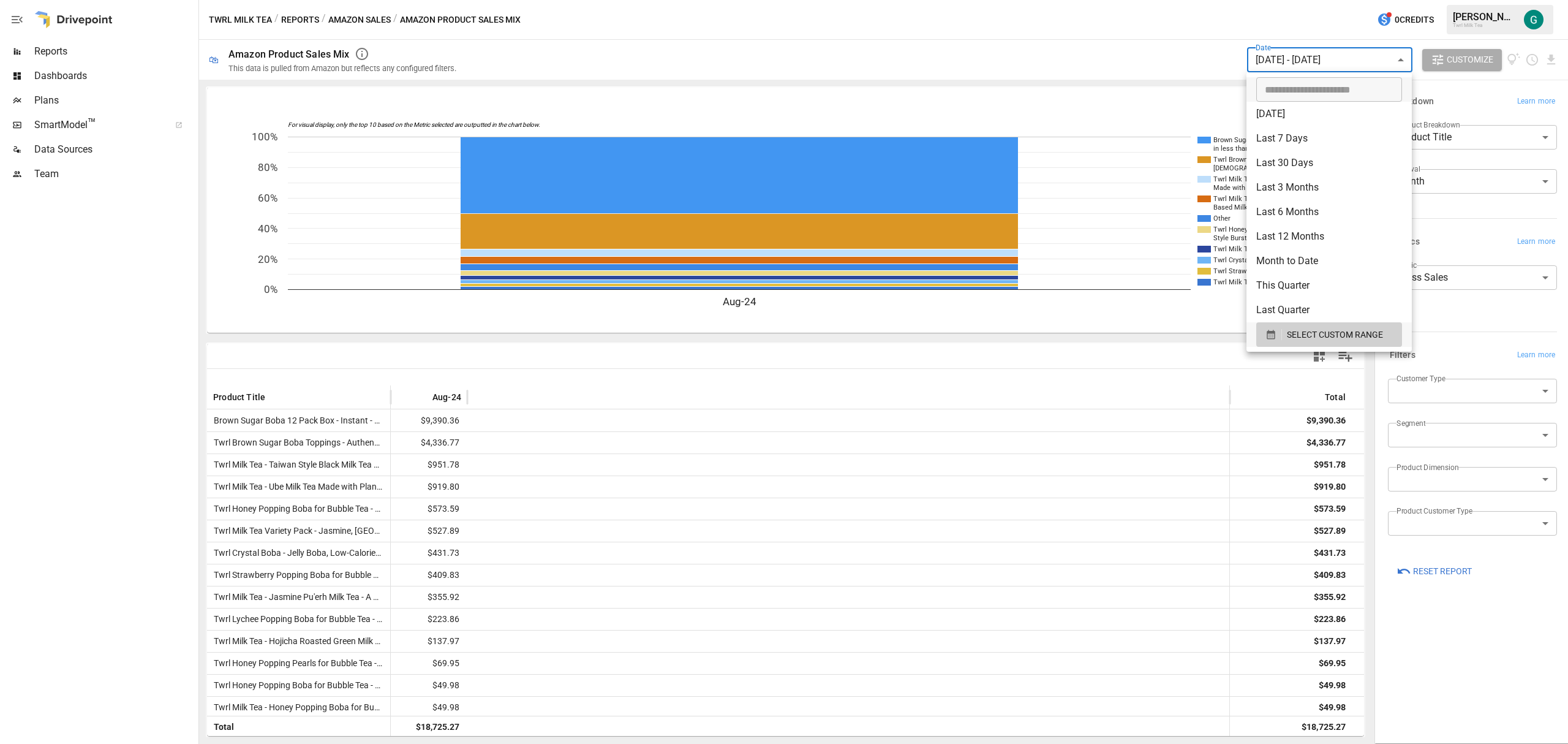
click at [843, 519] on div at bounding box center [784, 372] width 1568 height 744
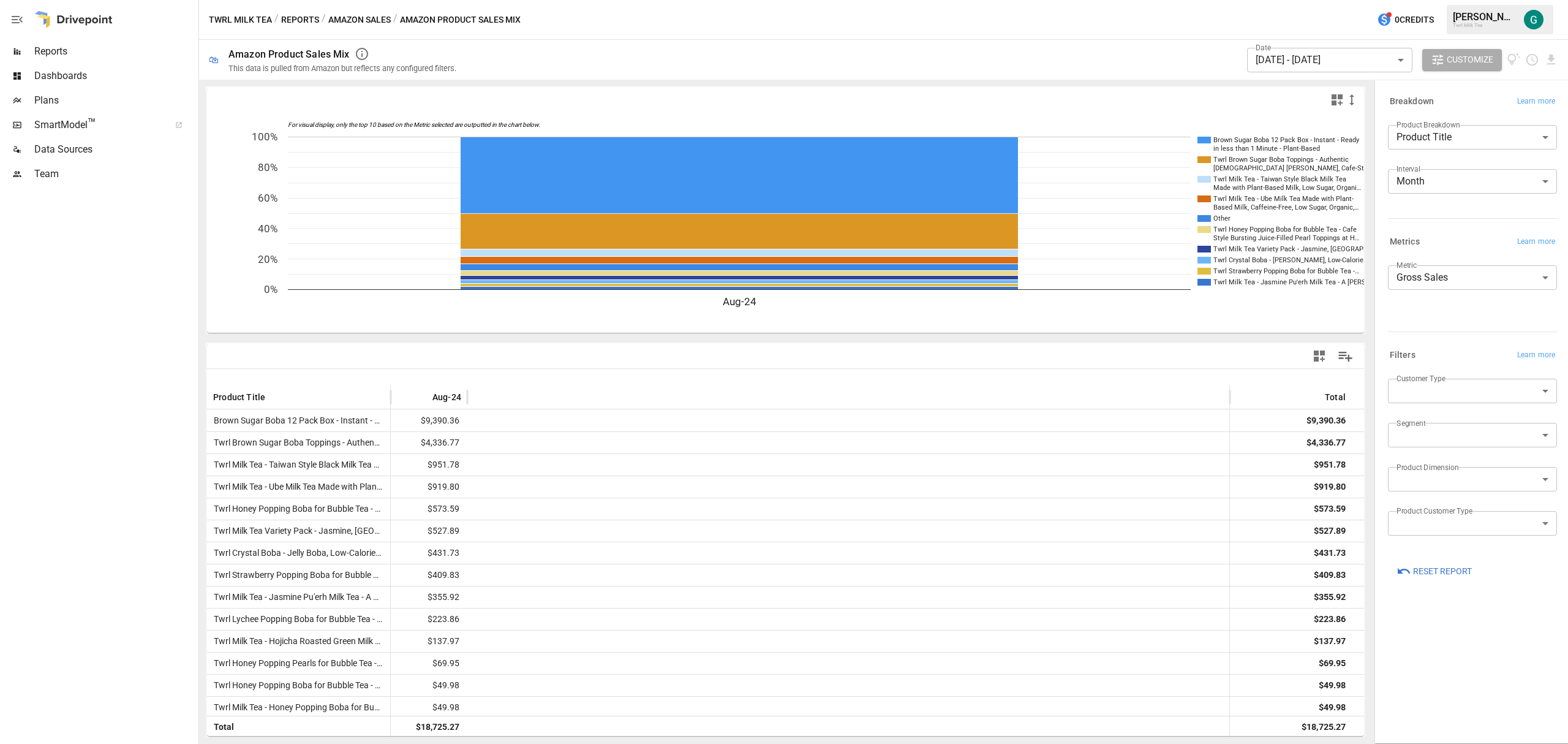
click at [1549, 67] on div "Date [DATE] - [DATE] ****** ​ Customize" at bounding box center [1402, 60] width 311 height 40
click at [1547, 60] on icon "Download report" at bounding box center [1551, 59] width 14 height 14
click at [1533, 105] on li "Download as CSV" at bounding box center [1510, 108] width 97 height 25
click at [1539, 0] on body "Reports Dashboards Plans SmartModel ™ Data Sources Team Twrl Milk Tea / Reports…" at bounding box center [784, 0] width 1568 height 0
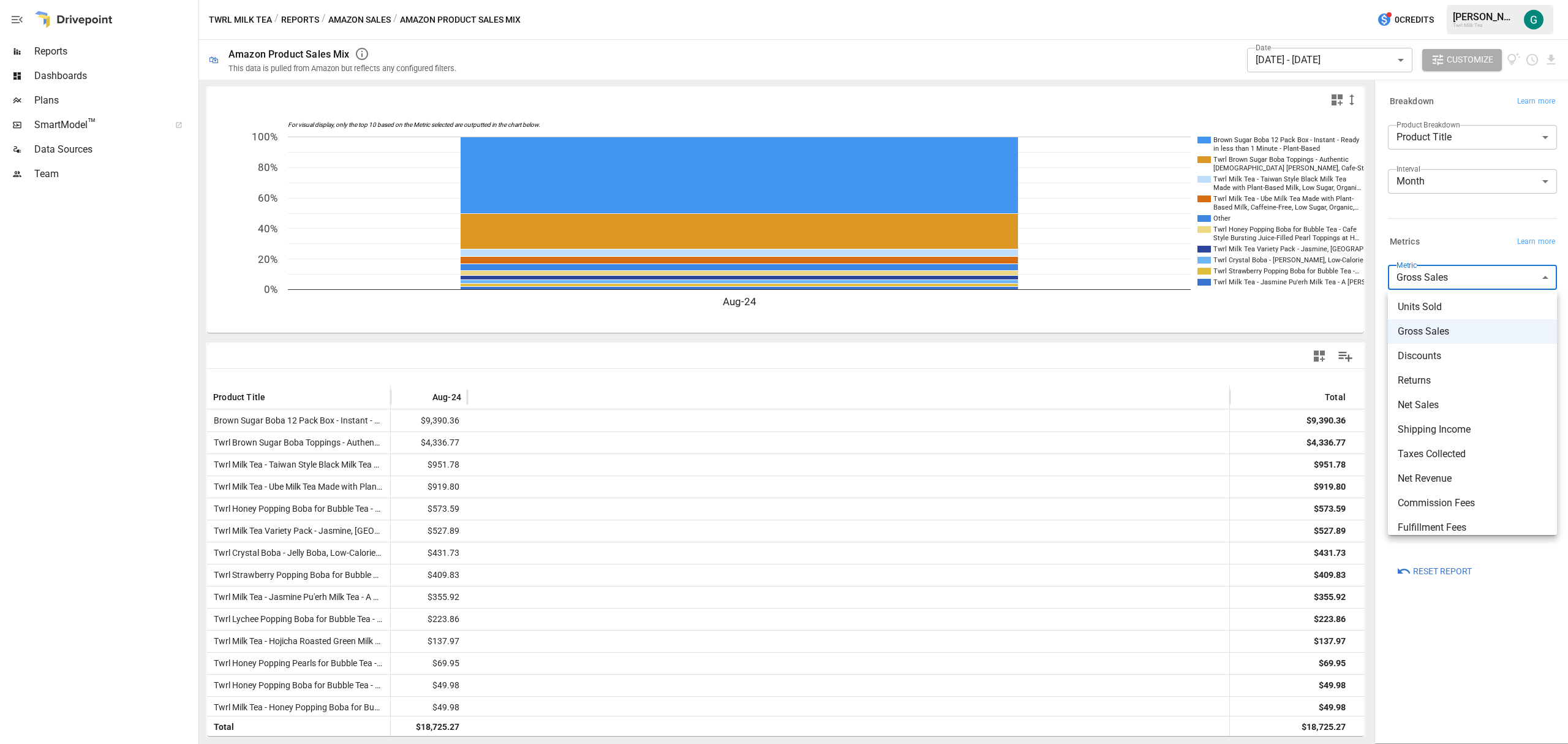
click at [1463, 309] on span "Units Sold" at bounding box center [1472, 307] width 149 height 15
type input "**********"
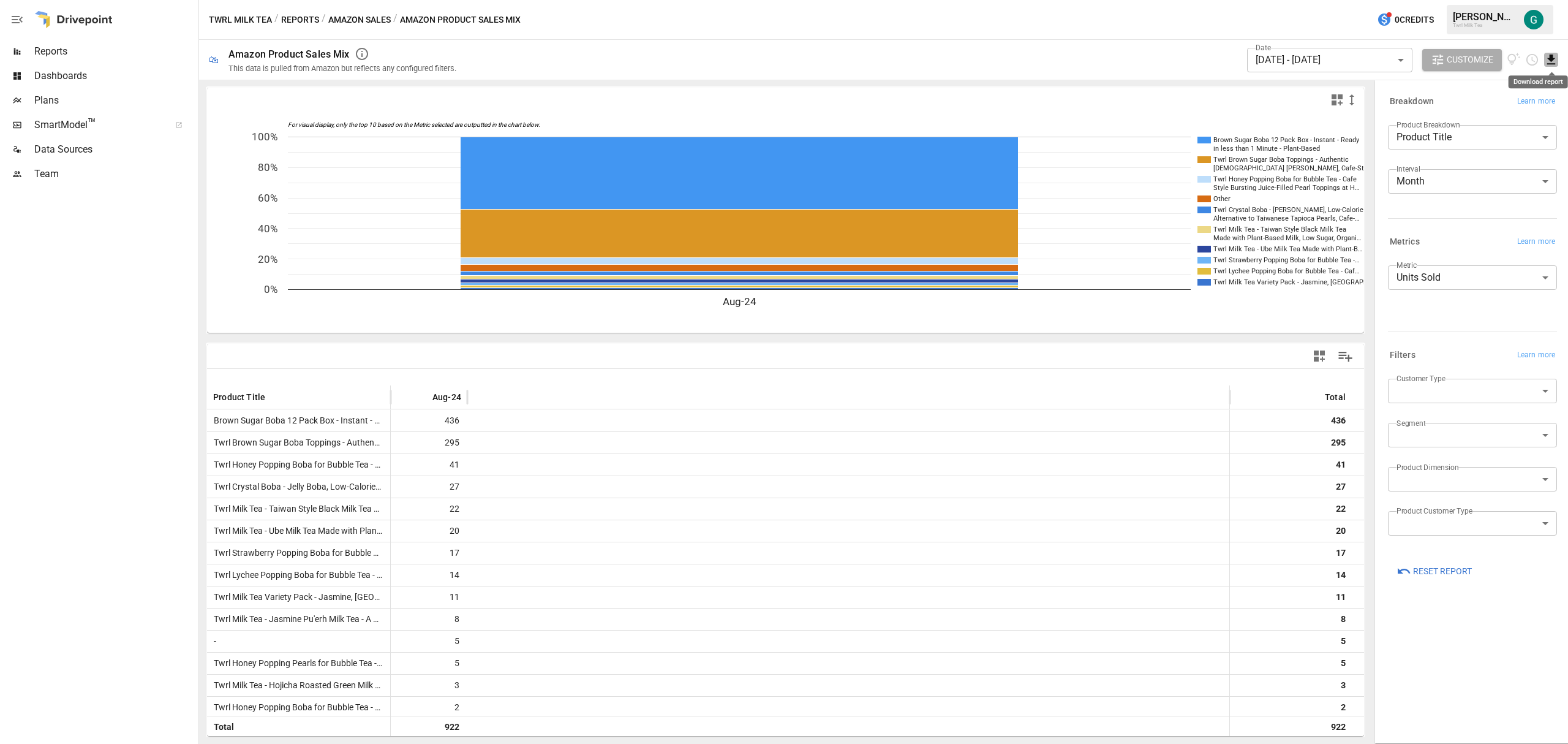
click at [1551, 64] on icon "Download report" at bounding box center [1551, 59] width 8 height 10
click at [1517, 113] on li "Download as CSV" at bounding box center [1510, 108] width 97 height 25
click at [1551, 65] on icon "Download report" at bounding box center [1551, 59] width 14 height 14
click at [1513, 109] on li "Download as CSV" at bounding box center [1510, 108] width 97 height 25
